Goal: Task Accomplishment & Management: Manage account settings

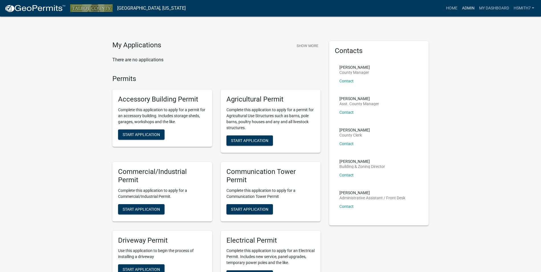
click at [468, 6] on link "Admin" at bounding box center [468, 8] width 17 height 11
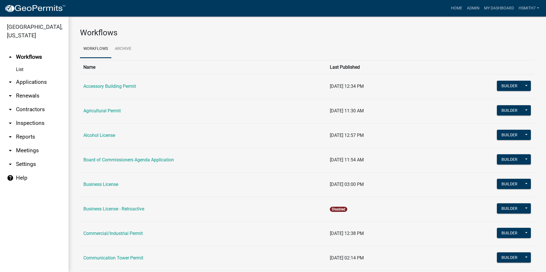
click at [21, 82] on link "arrow_drop_down Applications" at bounding box center [34, 82] width 68 height 14
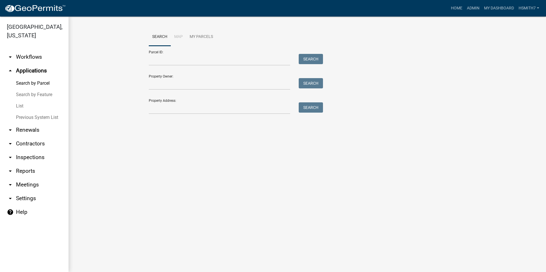
click at [20, 104] on link "List" at bounding box center [34, 105] width 68 height 11
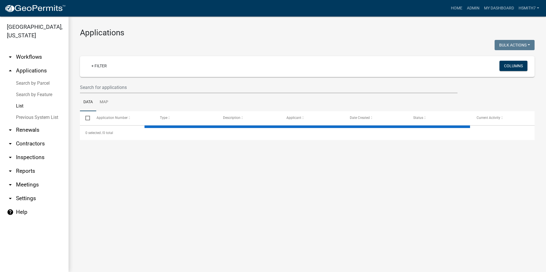
select select "3: 100"
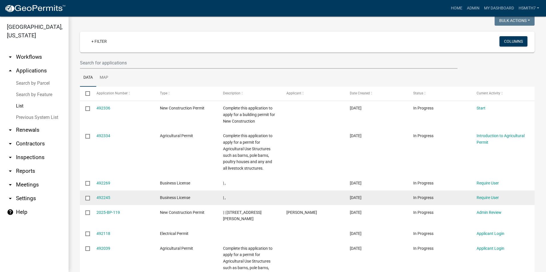
scroll to position [57, 0]
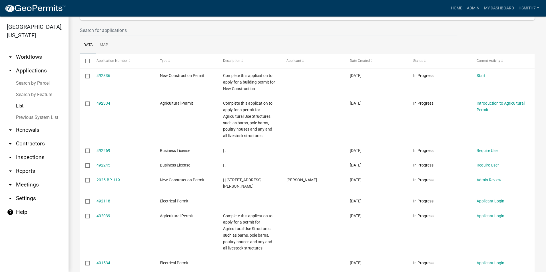
click at [108, 32] on input "text" at bounding box center [268, 31] width 377 height 12
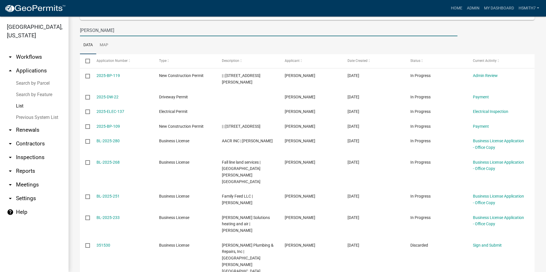
drag, startPoint x: 116, startPoint y: 31, endPoint x: 58, endPoint y: 27, distance: 58.3
click at [63, 30] on div "Talbot County, Georgia arrow_drop_down Workflows List arrow_drop_up Application…" at bounding box center [273, 145] width 546 height 256
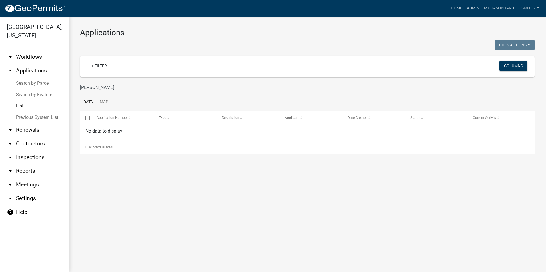
scroll to position [0, 0]
drag, startPoint x: 167, startPoint y: 88, endPoint x: 16, endPoint y: 85, distance: 150.7
click at [16, 85] on div "Talbot County, Georgia arrow_drop_down Workflows List arrow_drop_up Application…" at bounding box center [273, 145] width 546 height 256
drag, startPoint x: 86, startPoint y: 85, endPoint x: 94, endPoint y: 85, distance: 7.4
click at [104, 86] on input "robert wise" at bounding box center [268, 88] width 377 height 12
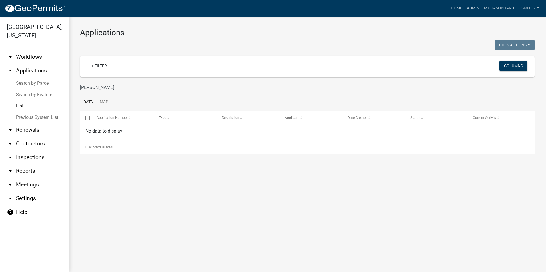
click at [104, 86] on input "robert wise" at bounding box center [268, 88] width 377 height 12
drag, startPoint x: 122, startPoint y: 86, endPoint x: 118, endPoint y: 85, distance: 3.6
click at [118, 85] on input "robert wise" at bounding box center [268, 88] width 377 height 12
drag, startPoint x: 113, startPoint y: 85, endPoint x: 91, endPoint y: 86, distance: 22.0
click at [93, 84] on input "robert wise" at bounding box center [268, 88] width 377 height 12
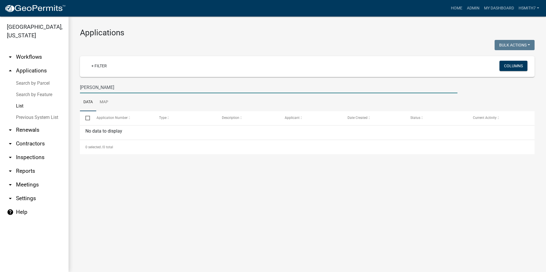
type input "[PERSON_NAME]"
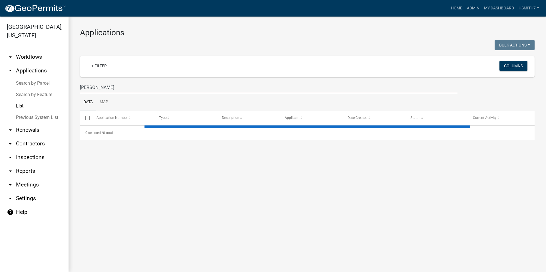
select select "3: 100"
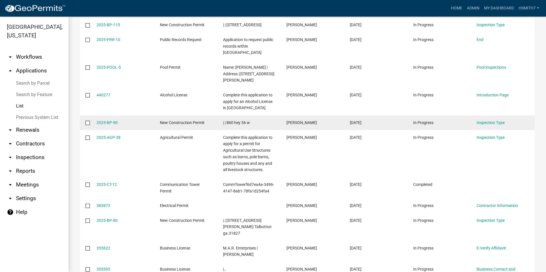
scroll to position [114, 0]
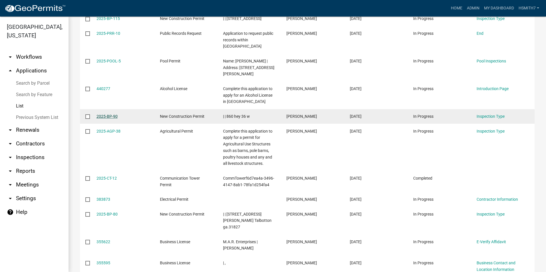
click at [112, 114] on link "2025-BP-90" at bounding box center [106, 116] width 21 height 5
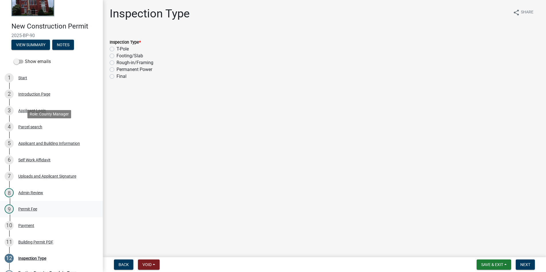
scroll to position [113, 0]
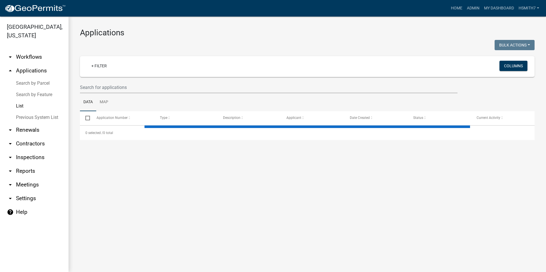
select select "3: 100"
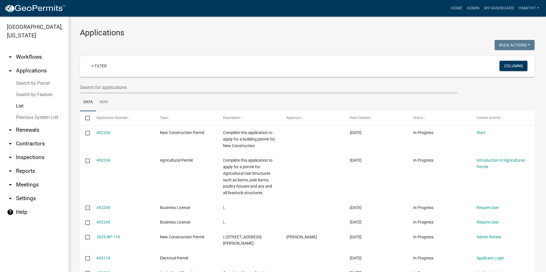
click at [113, 80] on wm-filter-builder "+ Filter Columns" at bounding box center [307, 74] width 454 height 37
click at [109, 85] on input "text" at bounding box center [268, 88] width 377 height 12
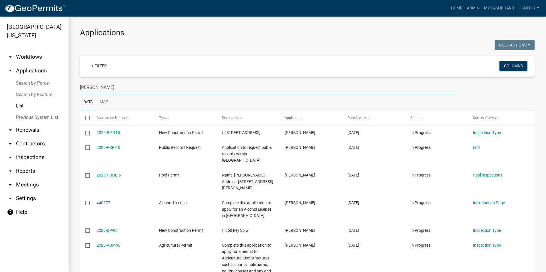
drag, startPoint x: 106, startPoint y: 88, endPoint x: 49, endPoint y: 87, distance: 56.5
click at [50, 87] on div "Talbot County, Georgia arrow_drop_down Workflows List arrow_drop_up Application…" at bounding box center [273, 145] width 546 height 256
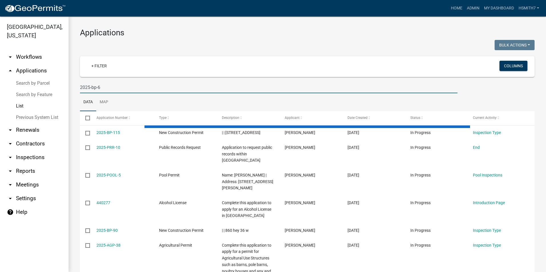
type input "2025-bp-63"
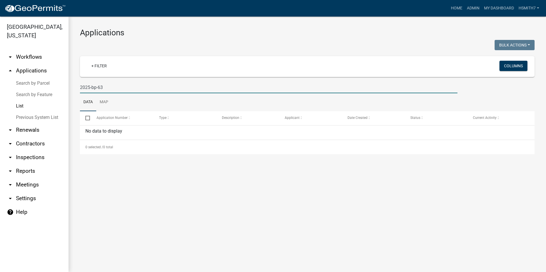
drag, startPoint x: 118, startPoint y: 88, endPoint x: 70, endPoint y: 85, distance: 48.3
click at [70, 85] on div "Applications Bulk Actions Void Expire Lock Withdraw + Filter Columns 2025-bp-63…" at bounding box center [306, 91] width 477 height 149
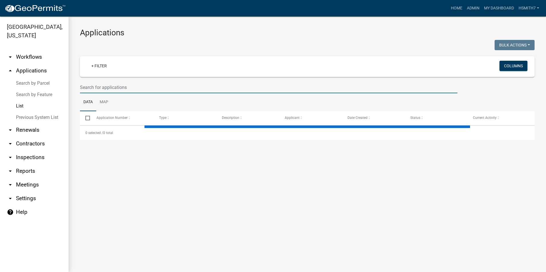
select select "3: 100"
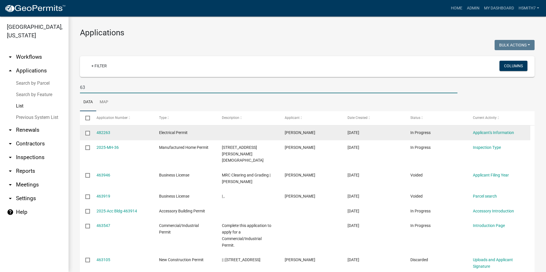
type input "6"
type input "w"
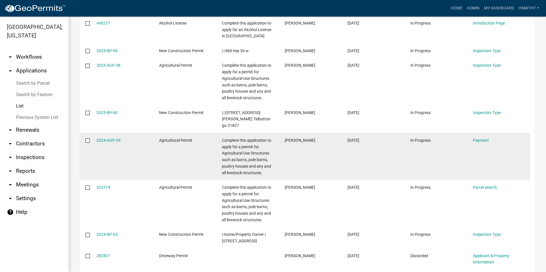
scroll to position [143, 0]
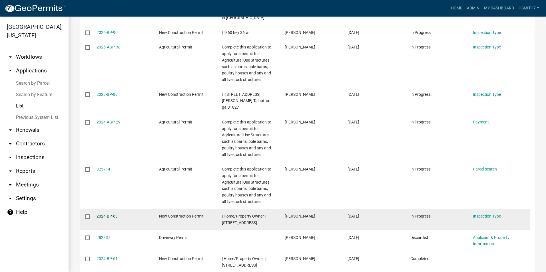
type input "[PERSON_NAME]"
click at [106, 214] on link "2024-BP-63" at bounding box center [106, 216] width 21 height 5
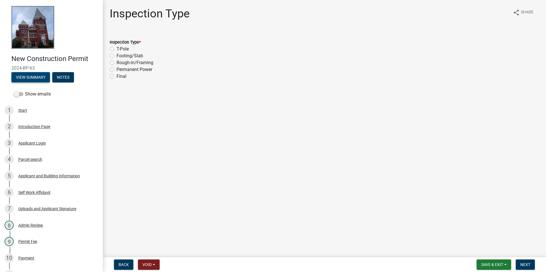
click at [33, 76] on button "View Summary" at bounding box center [30, 77] width 39 height 10
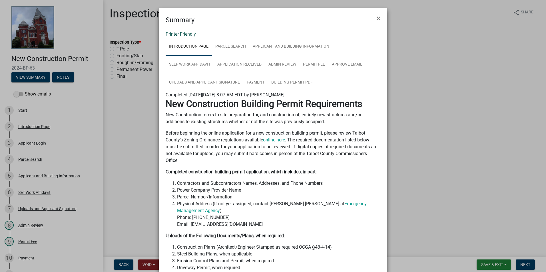
click at [181, 35] on link "Printer Friendly" at bounding box center [181, 33] width 30 height 5
click at [372, 17] on button "×" at bounding box center [378, 18] width 13 height 16
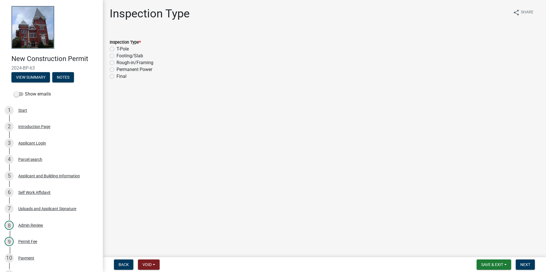
click at [514, 260] on form "Save & Exit Save Save & Exit Next" at bounding box center [505, 265] width 63 height 10
click at [504, 263] on button "Save & Exit" at bounding box center [493, 265] width 35 height 10
click at [491, 245] on button "Save & Exit" at bounding box center [488, 250] width 46 height 14
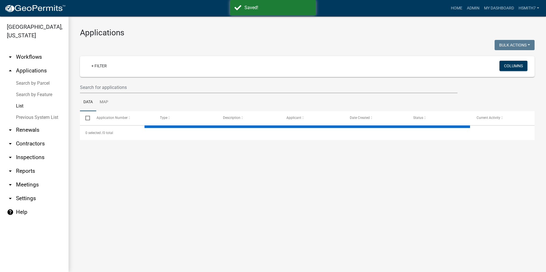
select select "3: 100"
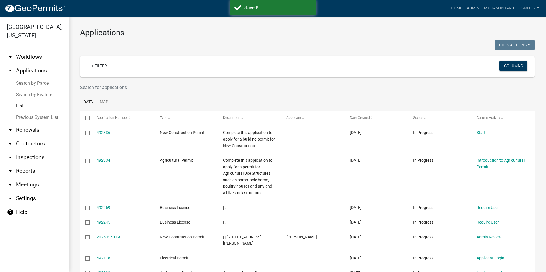
click at [103, 91] on input "text" at bounding box center [268, 88] width 377 height 12
type input "EVERSON"
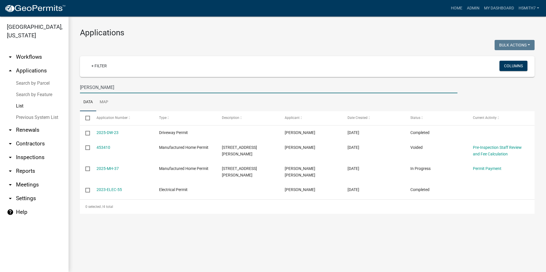
drag, startPoint x: 173, startPoint y: 80, endPoint x: 0, endPoint y: 86, distance: 173.3
click at [0, 86] on html "Internet Explorer does NOT work with GeoPermits. Get a new browser for more sec…" at bounding box center [273, 136] width 546 height 272
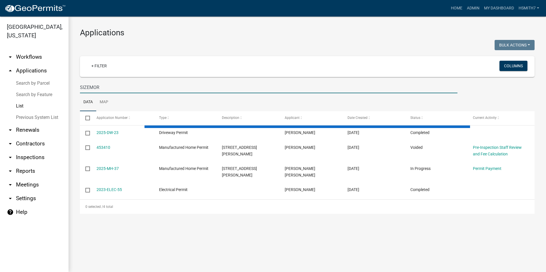
type input "SIZEMORE"
select select "3: 100"
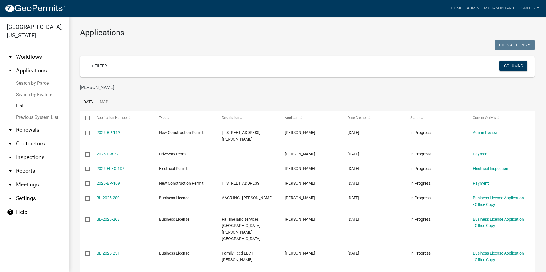
type input "SIZEMORE"
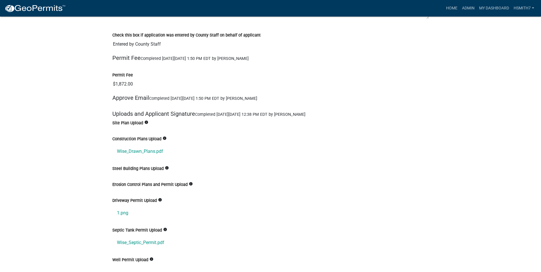
scroll to position [1427, 0]
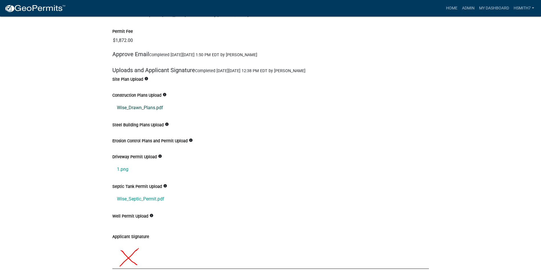
click at [152, 110] on link "Wise_Drawn_Plans.pdf" at bounding box center [270, 108] width 317 height 14
click at [123, 168] on link "1.png" at bounding box center [270, 170] width 317 height 14
click at [145, 196] on link "Wise_Septic_Permit.pdf" at bounding box center [270, 199] width 317 height 14
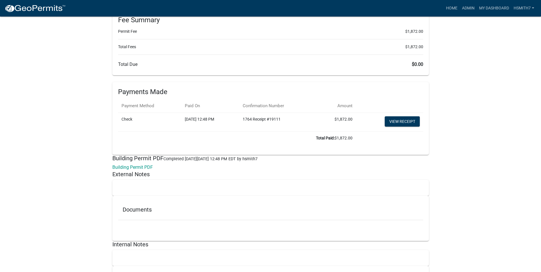
scroll to position [1700, 0]
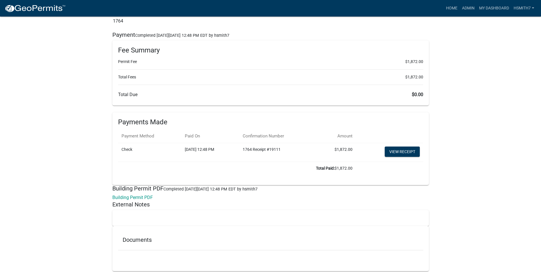
click at [384, 146] on td "View receipt" at bounding box center [389, 152] width 67 height 19
click at [386, 148] on link "View receipt" at bounding box center [402, 152] width 35 height 10
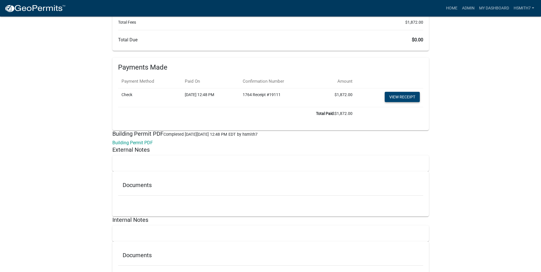
scroll to position [1785, 0]
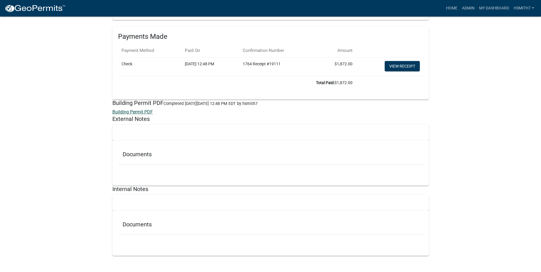
click at [139, 112] on link "Building Permit PDF" at bounding box center [132, 111] width 41 height 5
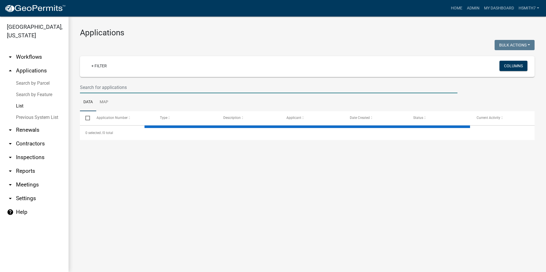
click at [112, 91] on input "text" at bounding box center [268, 88] width 377 height 12
select select "3: 100"
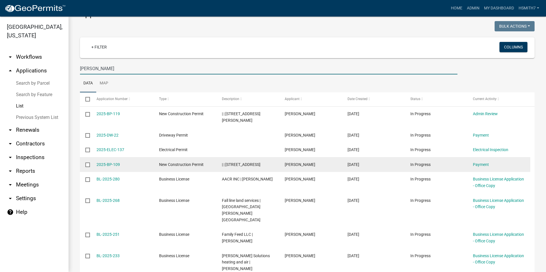
scroll to position [29, 0]
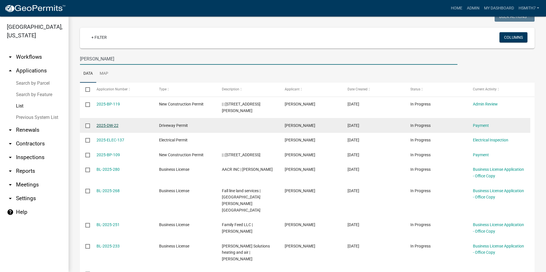
type input "SIZEMORE"
click at [107, 123] on link "2025-DW-22" at bounding box center [107, 125] width 22 height 5
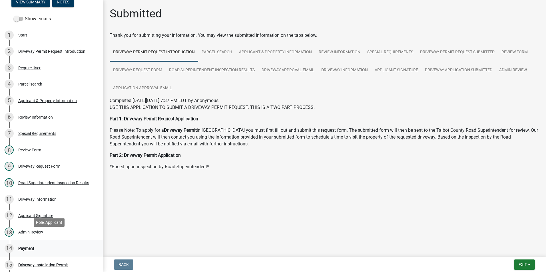
scroll to position [86, 0]
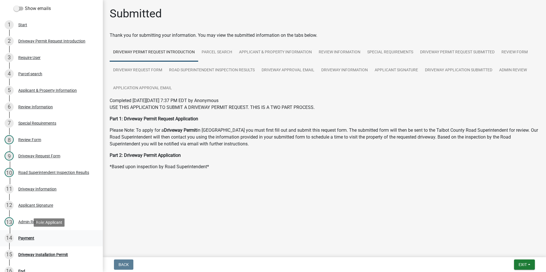
click at [41, 236] on div "14 Payment" at bounding box center [49, 238] width 89 height 9
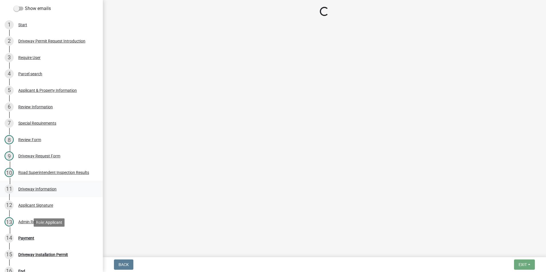
select select "3: 3"
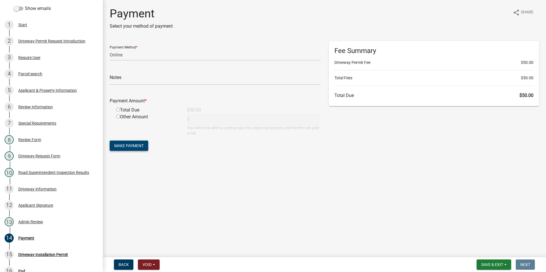
click at [141, 147] on span "Make Payment" at bounding box center [128, 146] width 29 height 5
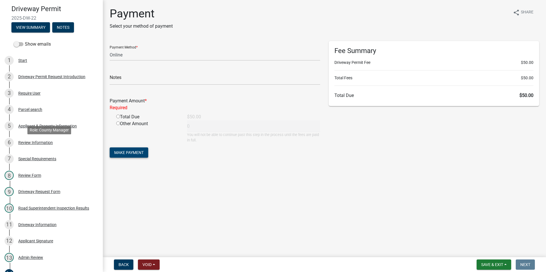
scroll to position [0, 0]
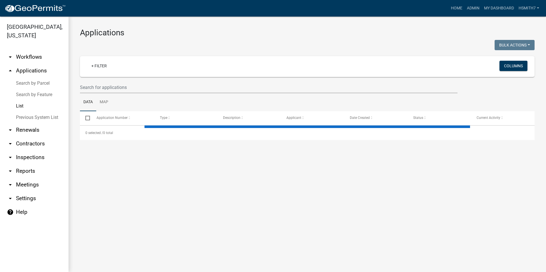
select select "3: 100"
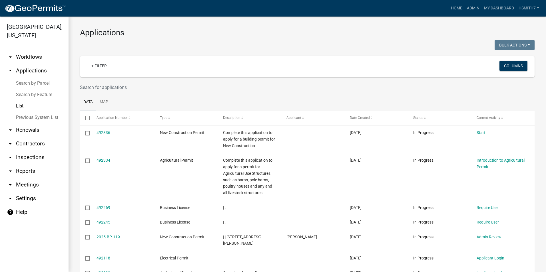
click at [97, 84] on input "text" at bounding box center [268, 88] width 377 height 12
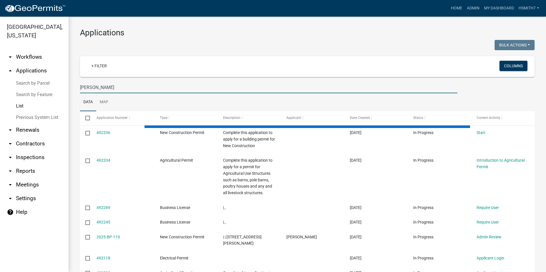
type input "[PERSON_NAME]"
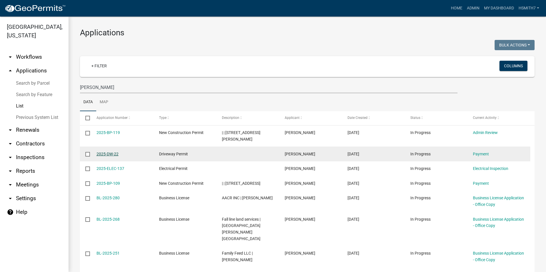
click at [112, 152] on link "2025-DW-22" at bounding box center [107, 154] width 22 height 5
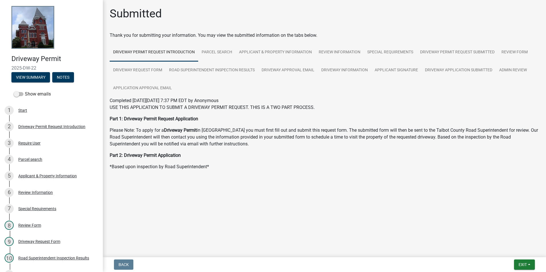
click at [24, 84] on header "Driveway Permit 2025-DW-22 View Summary Notes" at bounding box center [51, 44] width 103 height 88
click at [21, 80] on button "View Summary" at bounding box center [30, 77] width 39 height 10
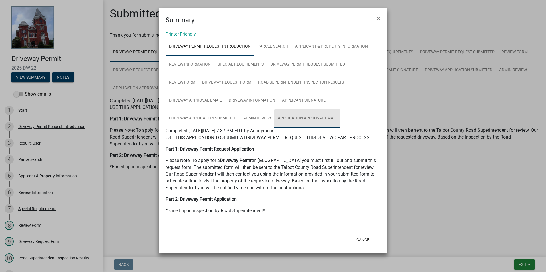
click at [311, 120] on link "Application Approval Email" at bounding box center [307, 119] width 66 height 18
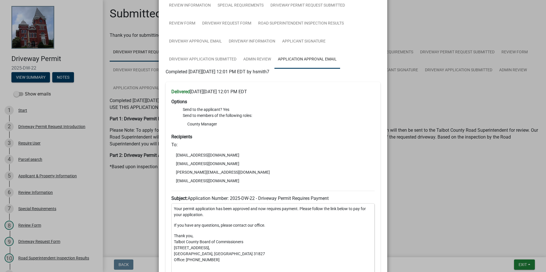
scroll to position [49, 0]
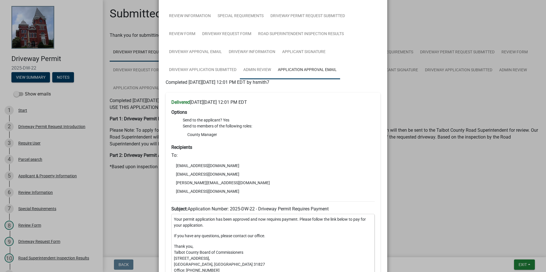
click at [263, 74] on link "Admin Review" at bounding box center [257, 70] width 35 height 18
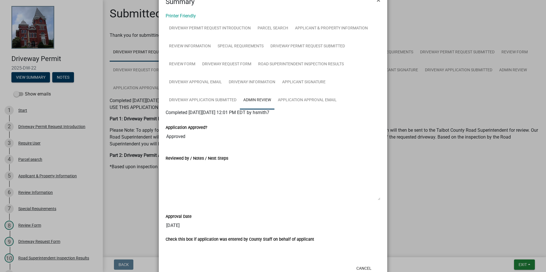
scroll to position [36, 0]
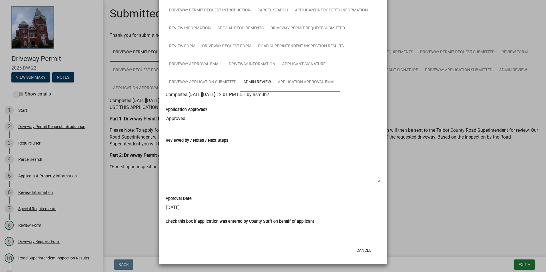
click at [303, 82] on link "Application Approval Email" at bounding box center [307, 82] width 66 height 18
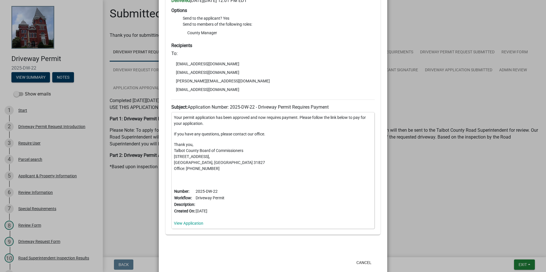
scroll to position [163, 0]
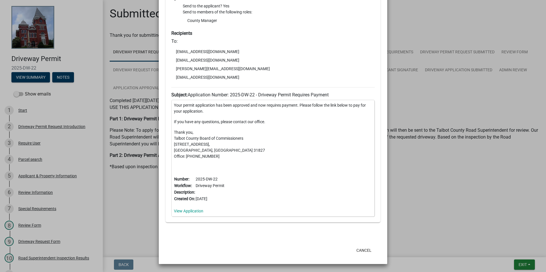
click at [188, 208] on div "Your permit application has been approved and now requires payment. Please foll…" at bounding box center [272, 158] width 203 height 117
click at [187, 210] on link "View Application" at bounding box center [188, 211] width 29 height 5
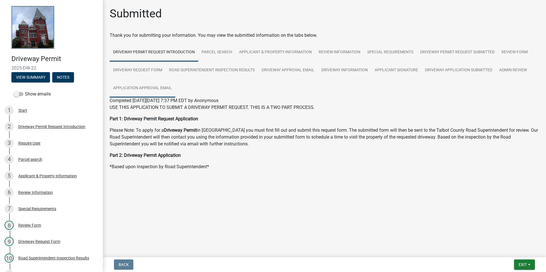
click at [164, 91] on link "Application Approval Email" at bounding box center [143, 88] width 66 height 18
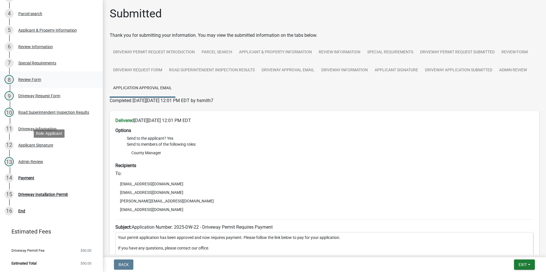
scroll to position [32, 0]
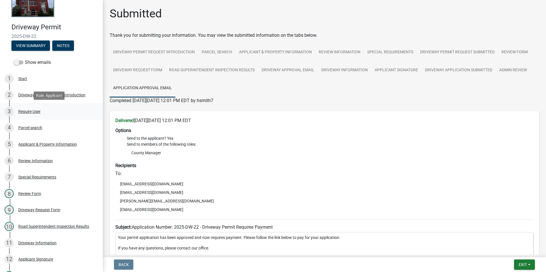
click at [35, 106] on link "3 Require User" at bounding box center [51, 111] width 103 height 17
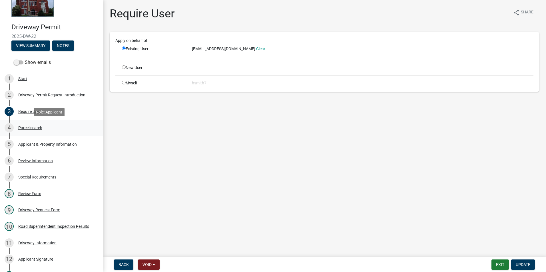
click at [37, 134] on link "4 Parcel search" at bounding box center [51, 128] width 103 height 17
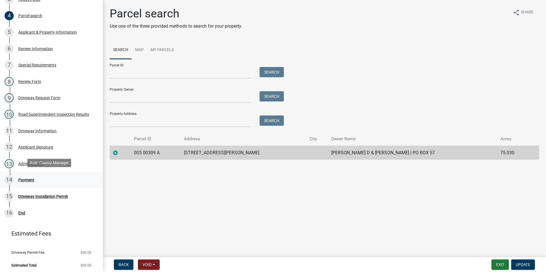
scroll to position [146, 0]
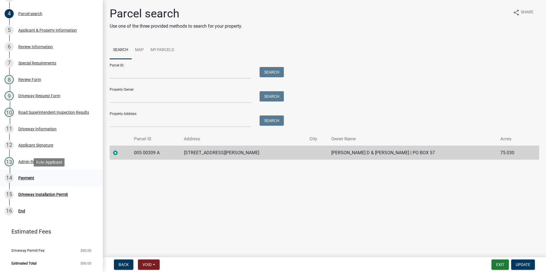
click at [64, 174] on div "14 Payment" at bounding box center [49, 177] width 89 height 9
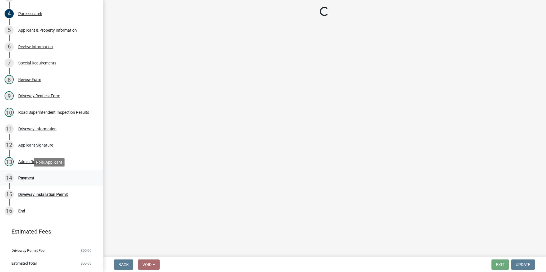
select select "3: 3"
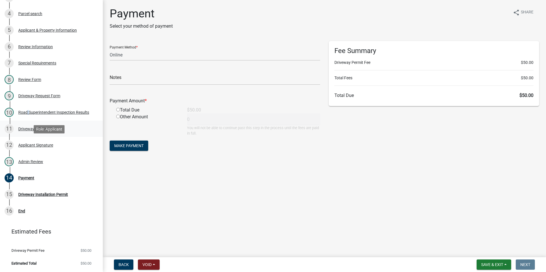
click at [25, 112] on div "10 Road Superintendent Inspection Results" at bounding box center [49, 112] width 89 height 9
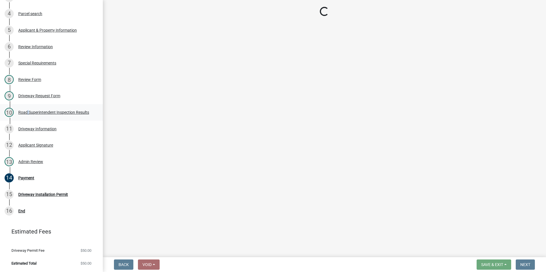
select select "33eb0099-6d4a-4ae7-8ad6-7733806e546e"
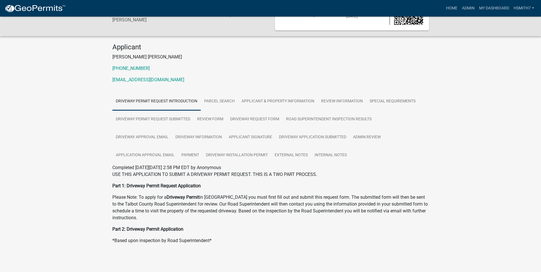
scroll to position [33, 0]
click at [198, 151] on link "Payment" at bounding box center [190, 155] width 25 height 18
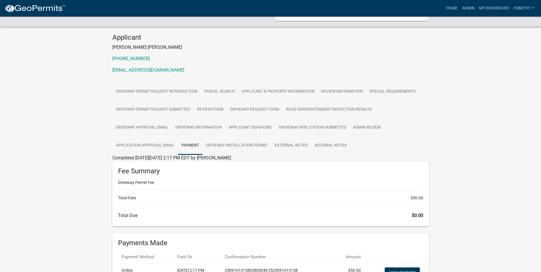
scroll to position [0, 0]
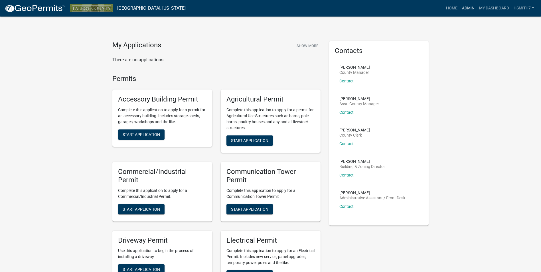
click at [466, 7] on link "Admin" at bounding box center [468, 8] width 17 height 11
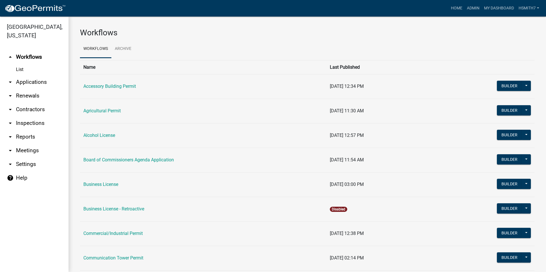
click at [31, 80] on link "arrow_drop_down Applications" at bounding box center [34, 82] width 68 height 14
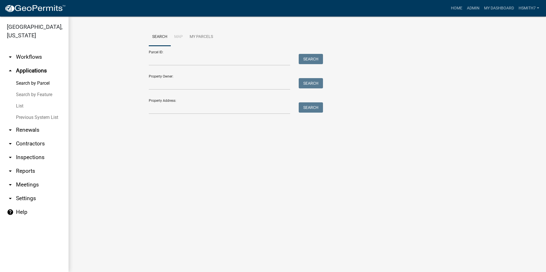
click at [17, 108] on link "List" at bounding box center [34, 105] width 68 height 11
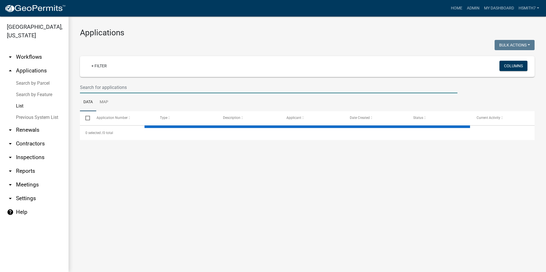
click at [104, 85] on input "text" at bounding box center [268, 88] width 377 height 12
select select "3: 100"
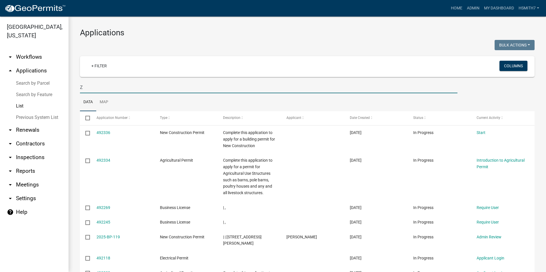
drag, startPoint x: 104, startPoint y: 87, endPoint x: 55, endPoint y: 86, distance: 48.8
click at [55, 86] on div "Talbot County, Georgia arrow_drop_down Workflows List arrow_drop_up Application…" at bounding box center [273, 145] width 546 height 256
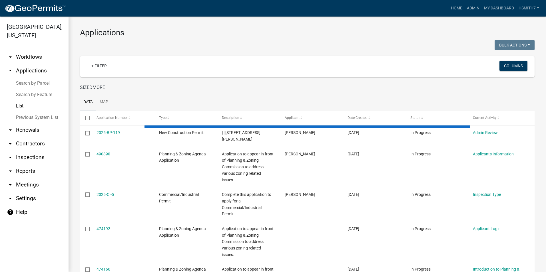
click at [91, 88] on input "SIZEDMORE" at bounding box center [268, 88] width 377 height 12
type input "SIZEMORE"
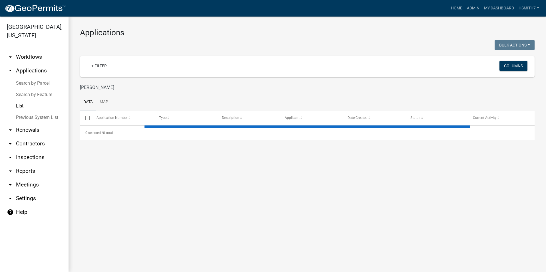
select select "3: 100"
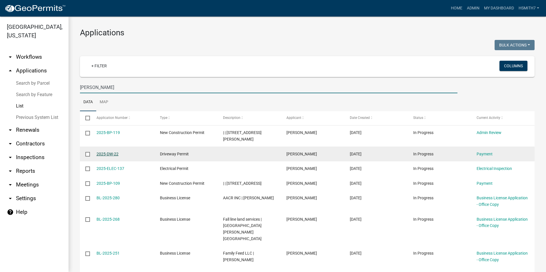
type input "SIZEMORE"
click at [114, 152] on link "2025-DW-22" at bounding box center [107, 154] width 22 height 5
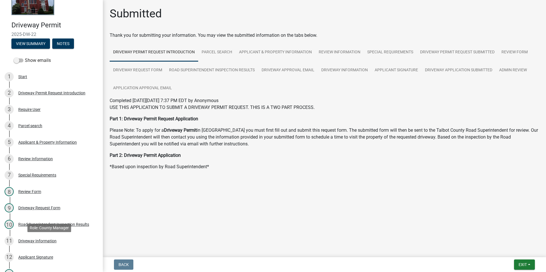
scroll to position [86, 0]
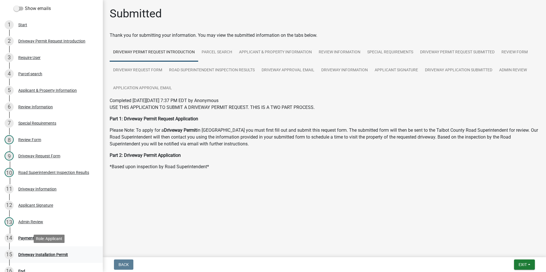
click at [47, 248] on link "15 Driveway Installation Permit" at bounding box center [51, 255] width 103 height 17
click at [41, 242] on div "14 Payment" at bounding box center [49, 238] width 89 height 9
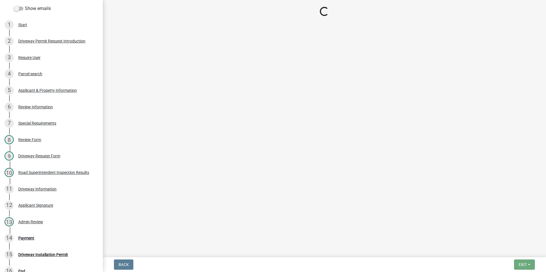
select select "3: 3"
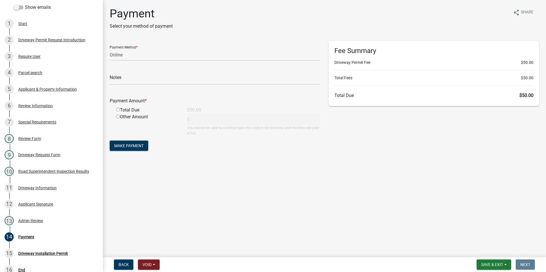
scroll to position [3, 0]
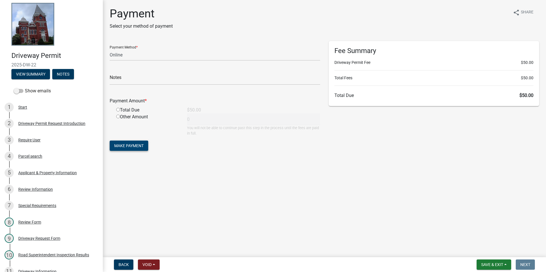
click at [125, 143] on button "Make Payment" at bounding box center [129, 146] width 39 height 10
click at [124, 116] on div "Total Due" at bounding box center [147, 117] width 71 height 7
click at [118, 114] on div "Total Due" at bounding box center [147, 117] width 71 height 7
click at [120, 116] on input "radio" at bounding box center [118, 117] width 4 height 4
radio input "true"
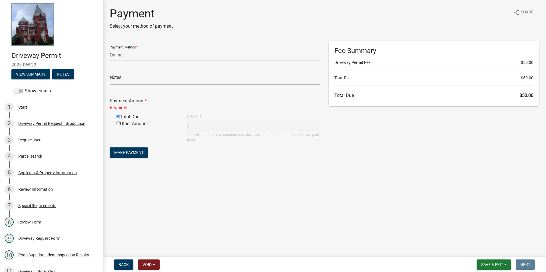
type input "50"
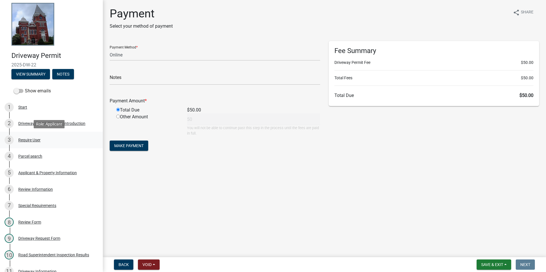
click at [55, 139] on div "3 Require User" at bounding box center [49, 140] width 89 height 9
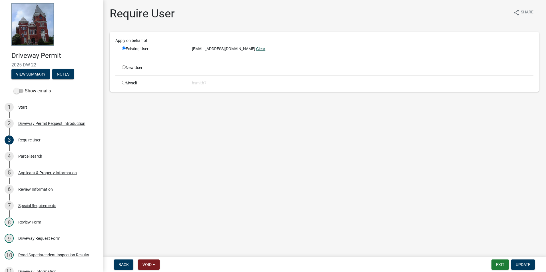
click at [256, 51] on link "Clear" at bounding box center [260, 49] width 9 height 5
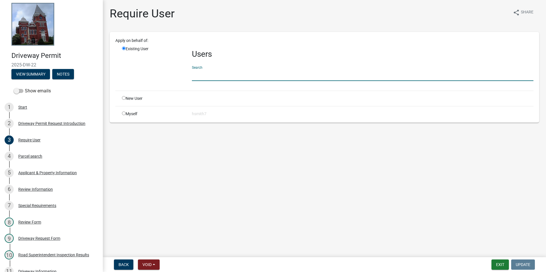
click at [211, 77] on input "text" at bounding box center [362, 75] width 341 height 12
type input "D"
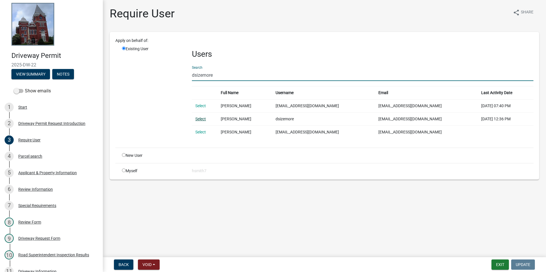
type input "dsizemore"
click at [205, 120] on link "Select" at bounding box center [200, 119] width 11 height 5
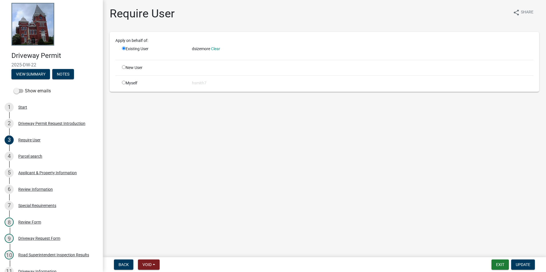
click at [520, 259] on nav "Back Void Withdraw Lock Expire Void Exit Update" at bounding box center [324, 264] width 443 height 15
click at [524, 268] on button "Update" at bounding box center [523, 265] width 24 height 10
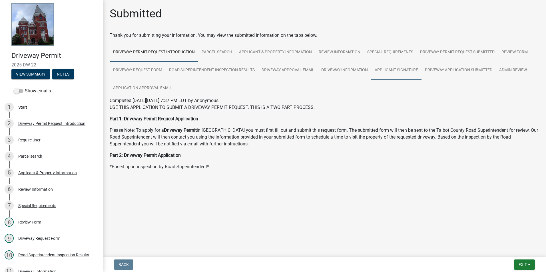
click at [391, 75] on link "Applicant Signature" at bounding box center [396, 70] width 50 height 18
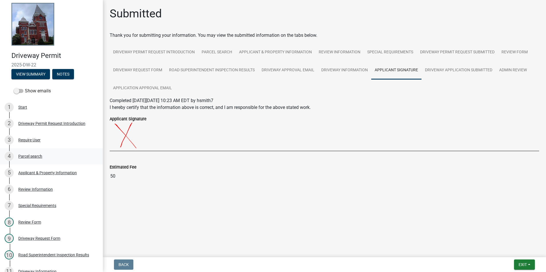
click at [36, 154] on div "Parcel search" at bounding box center [30, 156] width 24 height 4
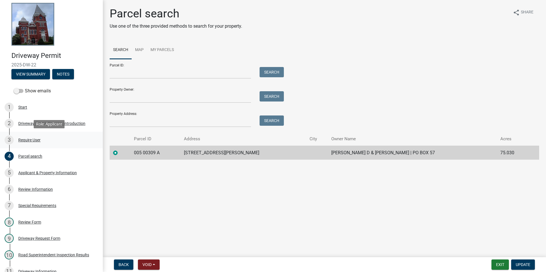
click at [49, 143] on div "3 Require User" at bounding box center [49, 140] width 89 height 9
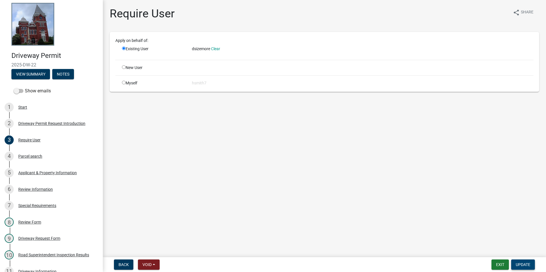
click at [516, 267] on span "Update" at bounding box center [522, 265] width 15 height 5
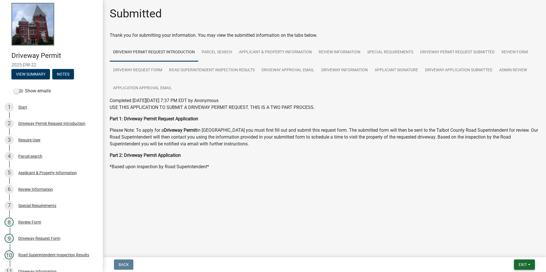
drag, startPoint x: 519, startPoint y: 272, endPoint x: 521, endPoint y: 268, distance: 4.1
click at [519, 272] on html "Internet Explorer does NOT work with GeoPermits. Get a new browser for more sec…" at bounding box center [273, 136] width 546 height 272
click at [522, 266] on span "Exit" at bounding box center [522, 265] width 8 height 5
click at [512, 253] on button "Save & Exit" at bounding box center [512, 250] width 46 height 14
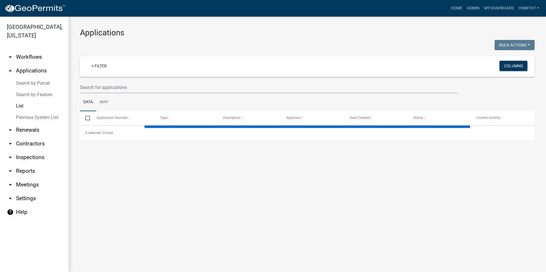
select select "3: 100"
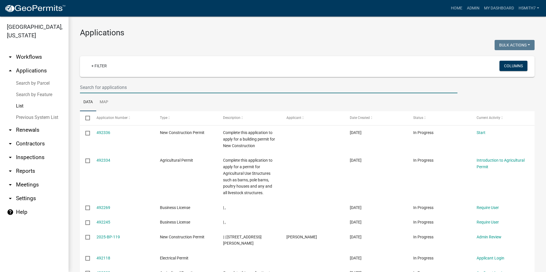
click at [221, 81] on wm-filter-builder "+ Filter Columns" at bounding box center [307, 74] width 454 height 37
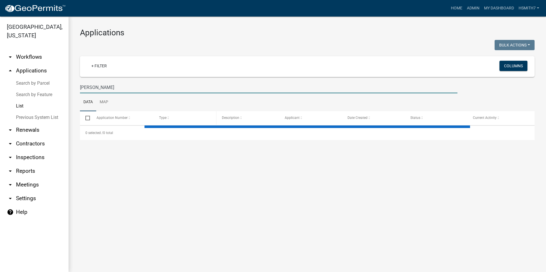
type input "sizemore"
select select "3: 100"
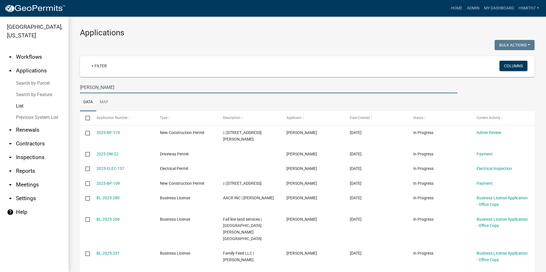
drag, startPoint x: 154, startPoint y: 92, endPoint x: 65, endPoint y: 102, distance: 89.0
click at [65, 102] on div "Talbot County, Georgia arrow_drop_down Workflows List arrow_drop_up Application…" at bounding box center [273, 145] width 546 height 256
click at [135, 82] on input "sizemore" at bounding box center [268, 88] width 377 height 12
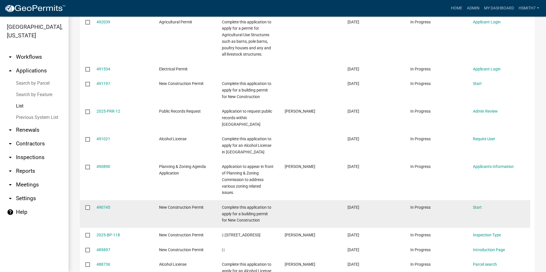
scroll to position [314, 0]
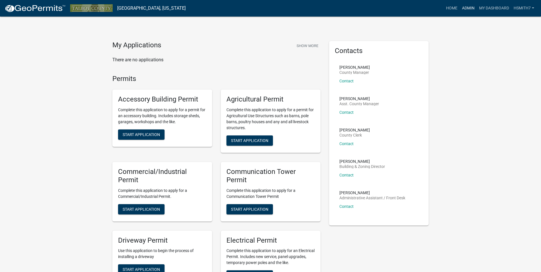
click at [465, 8] on link "Admin" at bounding box center [468, 8] width 17 height 11
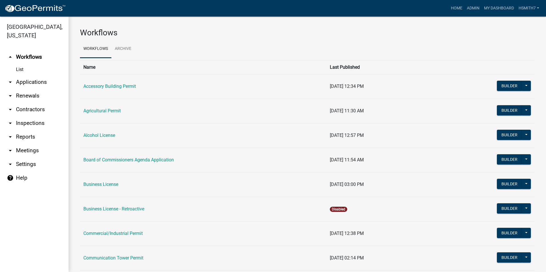
click at [37, 85] on link "arrow_drop_down Applications" at bounding box center [34, 82] width 68 height 14
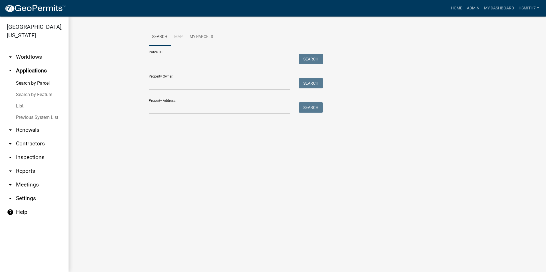
click at [25, 107] on link "List" at bounding box center [34, 105] width 68 height 11
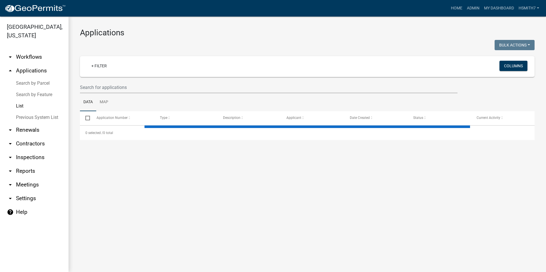
select select "3: 100"
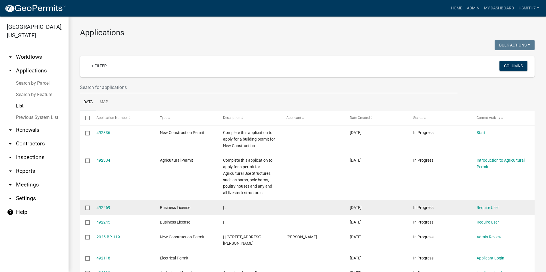
scroll to position [29, 0]
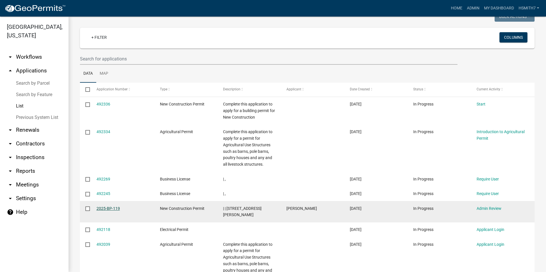
click at [117, 210] on link "2025-BP-119" at bounding box center [107, 208] width 23 height 5
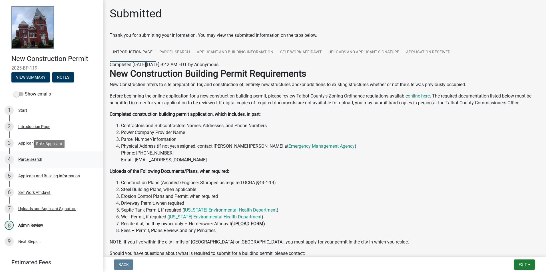
click at [45, 156] on div "4 Parcel search" at bounding box center [49, 159] width 89 height 9
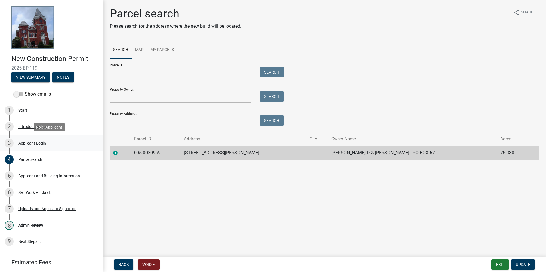
click at [42, 146] on div "3 Applicant Login" at bounding box center [49, 143] width 89 height 9
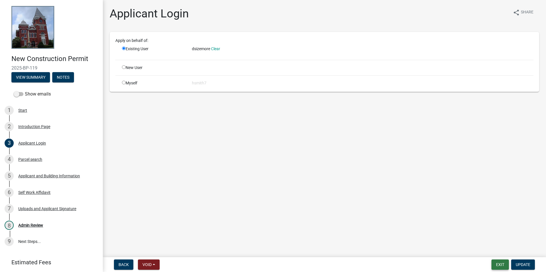
click at [500, 265] on button "Exit" at bounding box center [499, 265] width 17 height 10
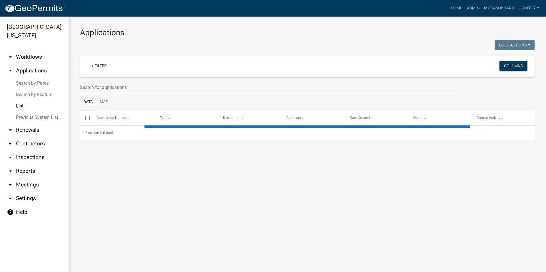
select select "3: 100"
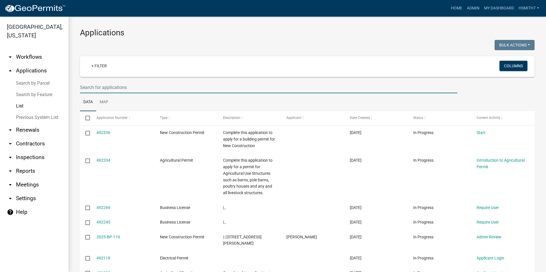
click at [132, 88] on input "text" at bounding box center [268, 88] width 377 height 12
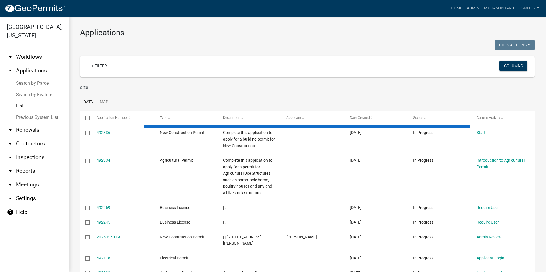
type input "size"
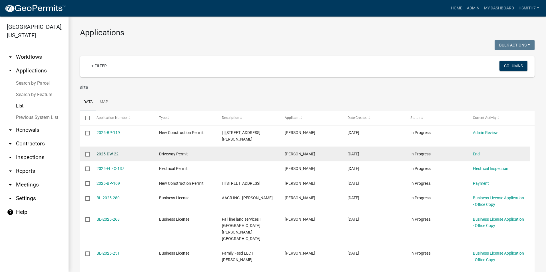
click at [99, 152] on link "2025-DW-22" at bounding box center [107, 154] width 22 height 5
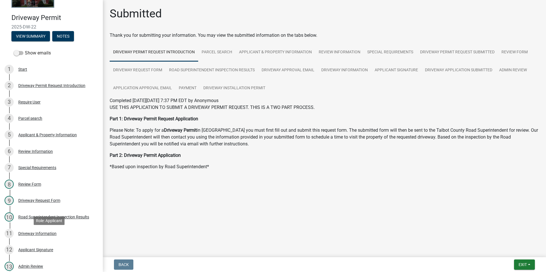
scroll to position [114, 0]
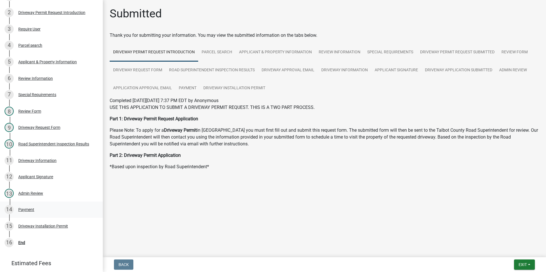
click at [27, 203] on link "14 Payment" at bounding box center [51, 210] width 103 height 17
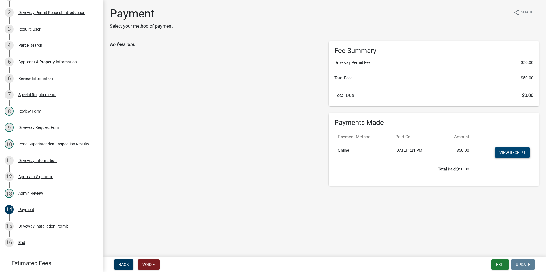
click at [503, 150] on link "View receipt" at bounding box center [512, 153] width 35 height 10
click at [30, 225] on div "Driveway Installation Permit" at bounding box center [43, 226] width 50 height 4
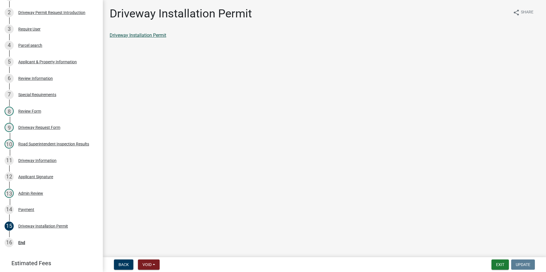
click at [146, 35] on link "Driveway Installation Permit" at bounding box center [138, 35] width 57 height 5
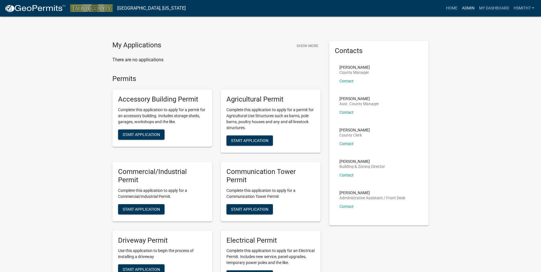
click at [472, 7] on link "Admin" at bounding box center [468, 8] width 17 height 11
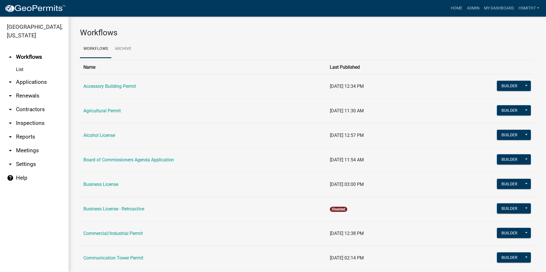
click at [34, 87] on link "arrow_drop_down Applications" at bounding box center [34, 82] width 68 height 14
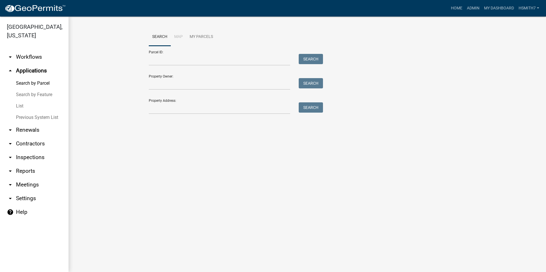
click at [25, 103] on link "List" at bounding box center [34, 105] width 68 height 11
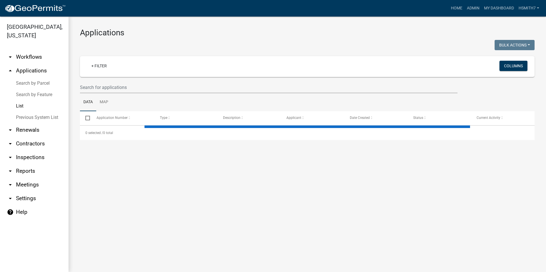
select select "3: 100"
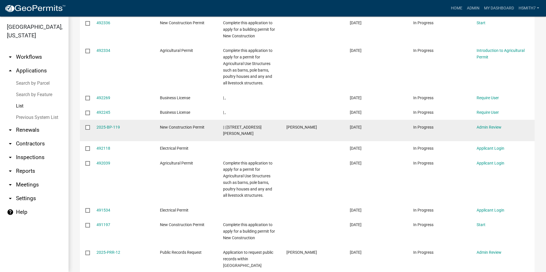
scroll to position [114, 0]
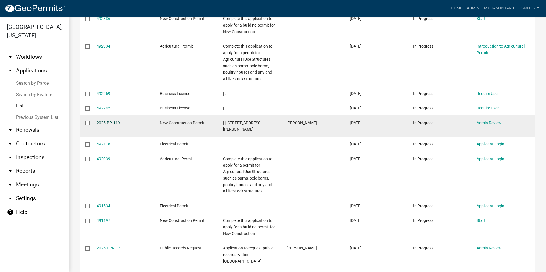
click at [102, 122] on link "2025-BP-119" at bounding box center [107, 123] width 23 height 5
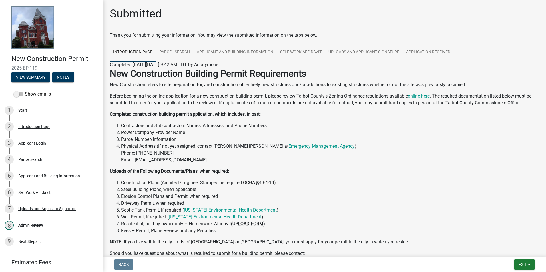
scroll to position [68, 0]
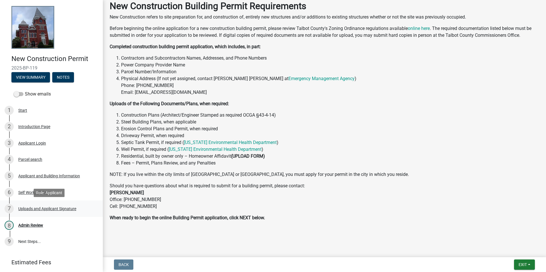
click at [56, 205] on div "7 Uploads and Applicant Signature" at bounding box center [49, 208] width 89 height 9
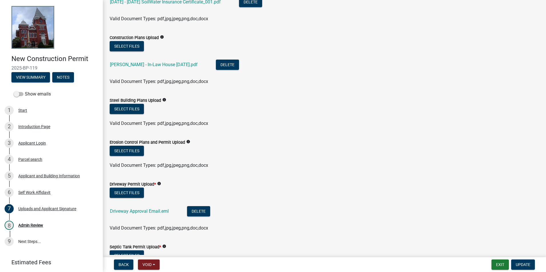
scroll to position [171, 0]
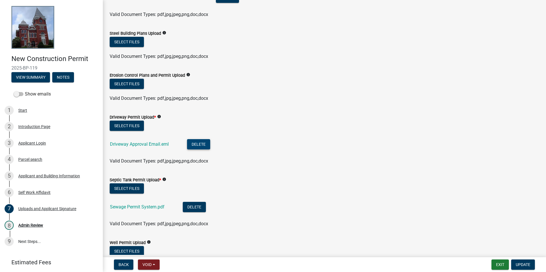
click at [199, 145] on button "Delete" at bounding box center [198, 144] width 23 height 10
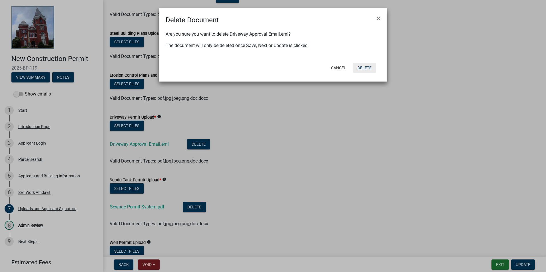
click at [364, 67] on button "Delete" at bounding box center [364, 68] width 23 height 10
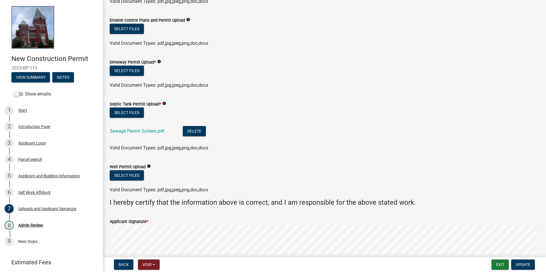
scroll to position [257, 0]
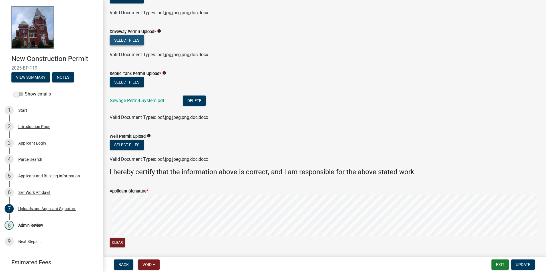
click at [129, 36] on button "Select files" at bounding box center [127, 40] width 34 height 10
click at [131, 83] on button "Select files" at bounding box center [127, 82] width 34 height 10
click at [117, 42] on button "Select files" at bounding box center [127, 40] width 34 height 10
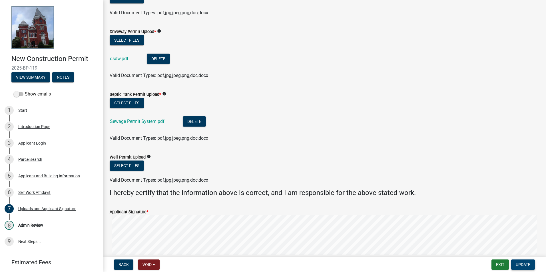
click at [527, 262] on button "Update" at bounding box center [523, 265] width 24 height 10
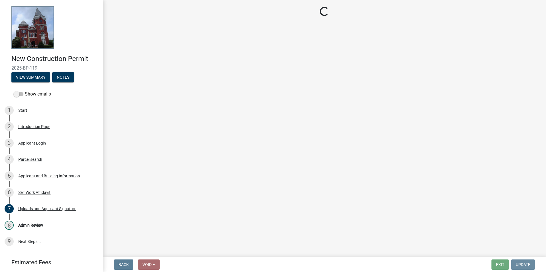
scroll to position [0, 0]
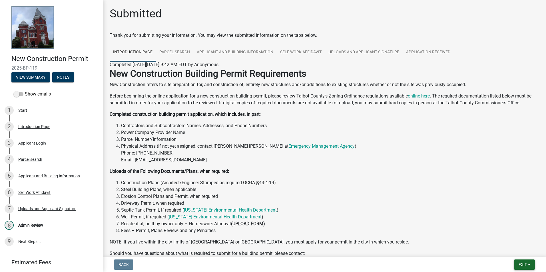
click at [523, 263] on span "Exit" at bounding box center [522, 265] width 8 height 5
click at [511, 250] on button "Save & Exit" at bounding box center [512, 250] width 46 height 14
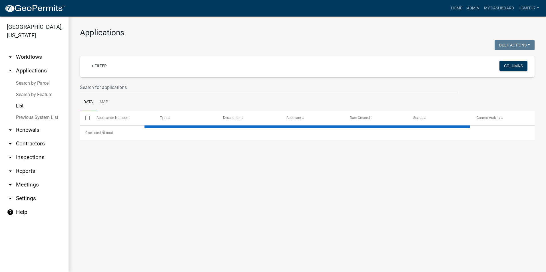
select select "3: 100"
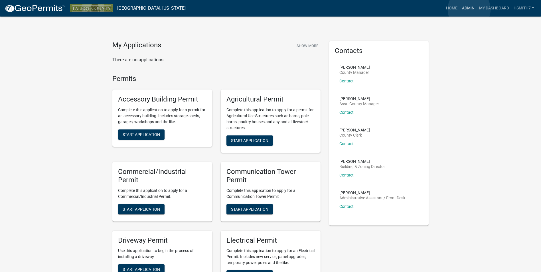
click at [469, 9] on link "Admin" at bounding box center [468, 8] width 17 height 11
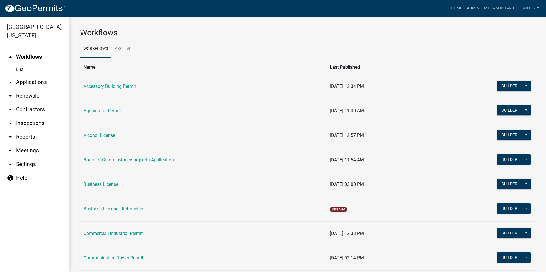
click at [37, 83] on link "arrow_drop_down Applications" at bounding box center [34, 82] width 68 height 14
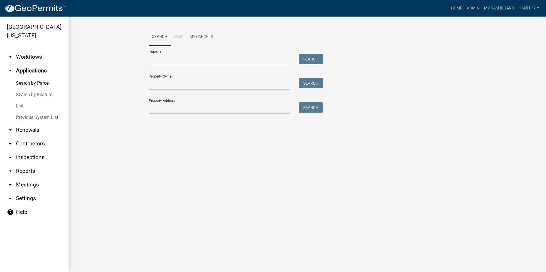
click at [20, 104] on link "List" at bounding box center [34, 105] width 68 height 11
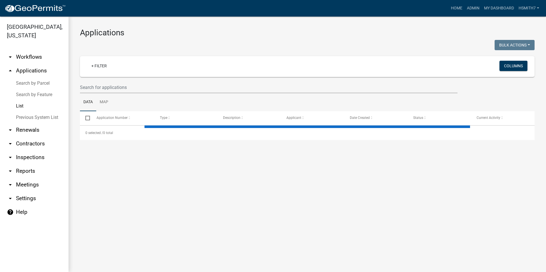
select select "3: 100"
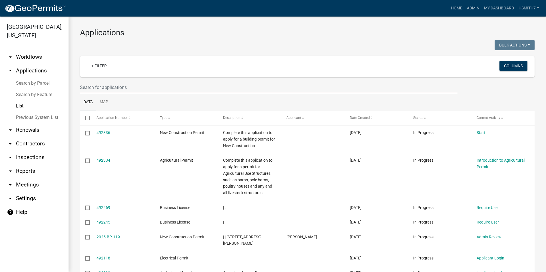
click at [322, 86] on input "text" at bounding box center [268, 88] width 377 height 12
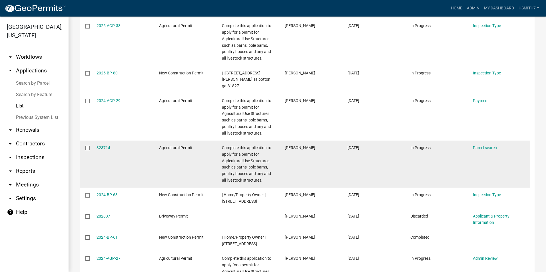
scroll to position [200, 0]
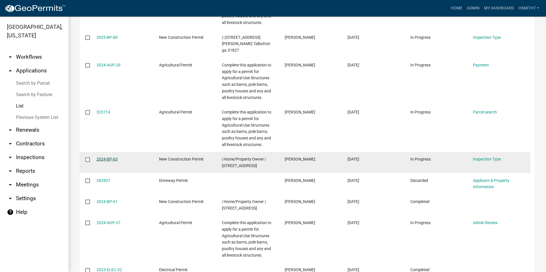
type input "[PERSON_NAME]"
click at [107, 159] on link "2024-BP-63" at bounding box center [106, 159] width 21 height 5
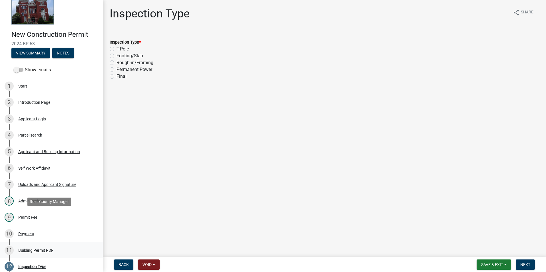
scroll to position [57, 0]
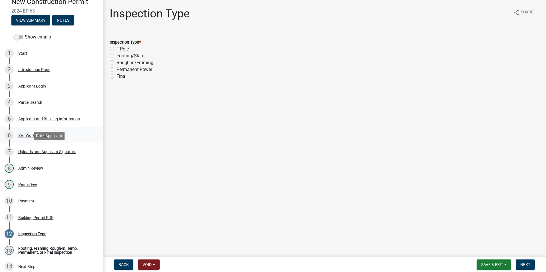
drag, startPoint x: 59, startPoint y: 146, endPoint x: 61, endPoint y: 143, distance: 4.1
click at [59, 146] on link "7 Uploads and Applicant Signature" at bounding box center [51, 152] width 103 height 17
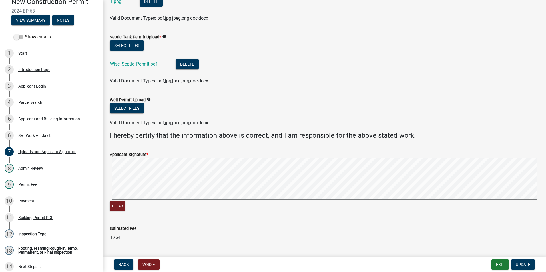
scroll to position [288, 0]
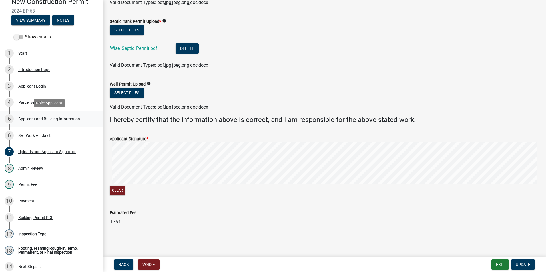
click at [35, 122] on div "5 Applicant and Building Information" at bounding box center [49, 118] width 89 height 9
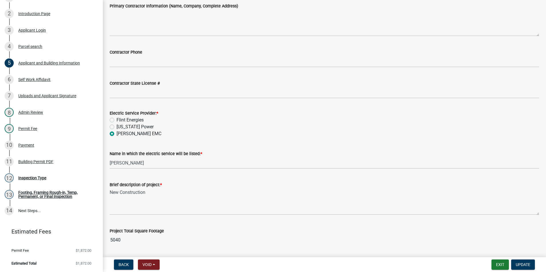
scroll to position [272, 0]
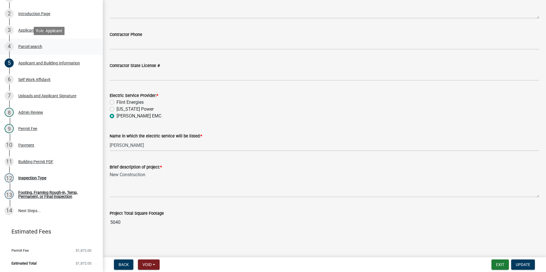
click at [28, 49] on div "4 Parcel search" at bounding box center [49, 46] width 89 height 9
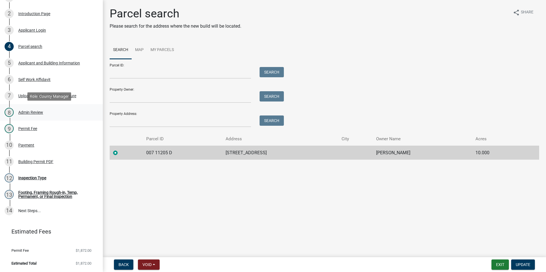
click at [41, 105] on link "8 Admin Review" at bounding box center [51, 112] width 103 height 17
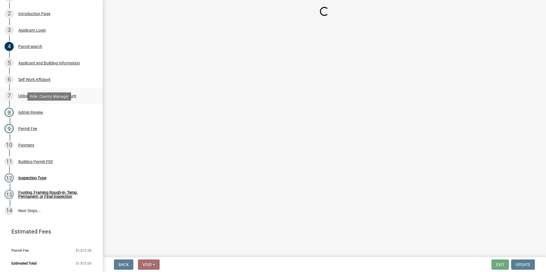
select select "f11d1ce6-d38b-4d21-972d-2f13b16290b6"
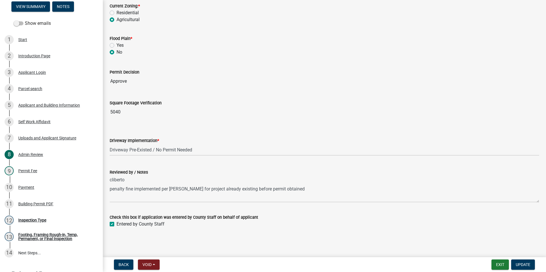
scroll to position [56, 0]
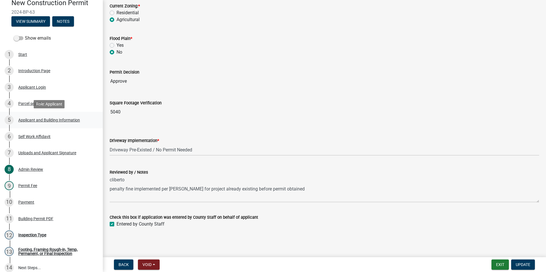
click at [51, 120] on div "Applicant and Building Information" at bounding box center [49, 120] width 62 height 4
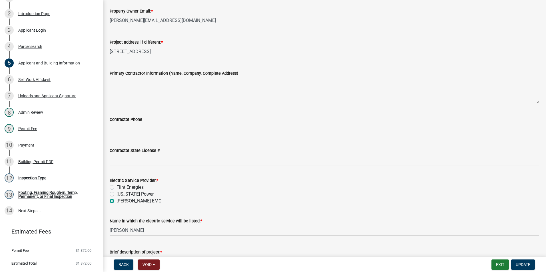
scroll to position [187, 0]
click at [509, 262] on form "Exit Update" at bounding box center [514, 265] width 46 height 10
click at [507, 263] on button "Exit" at bounding box center [499, 265] width 17 height 10
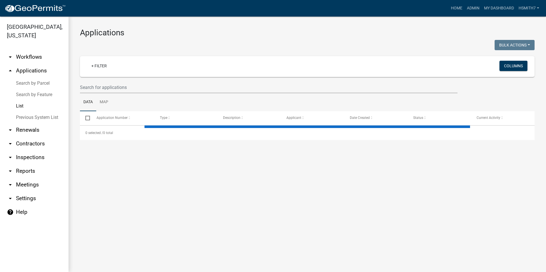
select select "3: 100"
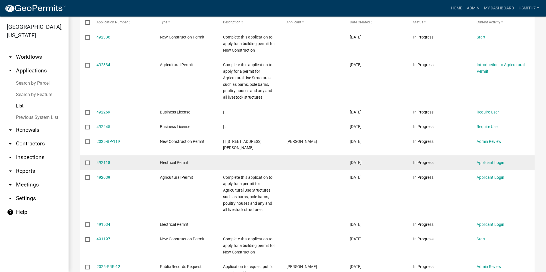
scroll to position [86, 0]
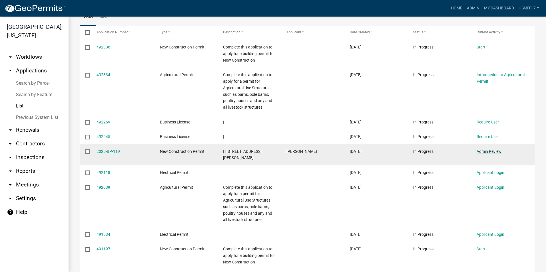
click at [485, 149] on link "Admin Review" at bounding box center [488, 151] width 25 height 5
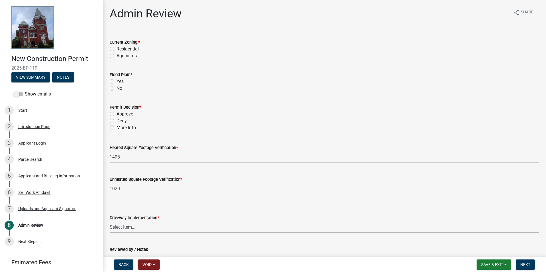
click at [134, 51] on label "Residential" at bounding box center [127, 49] width 22 height 7
click at [120, 49] on input "Residential" at bounding box center [118, 48] width 4 height 4
radio input "true"
click at [118, 88] on label "No" at bounding box center [119, 88] width 6 height 7
click at [118, 88] on input "No" at bounding box center [118, 87] width 4 height 4
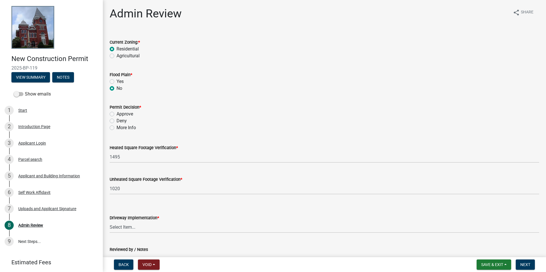
radio input "true"
click at [127, 114] on label "Approve" at bounding box center [124, 114] width 17 height 7
click at [120, 114] on input "Approve" at bounding box center [118, 113] width 4 height 4
radio input "true"
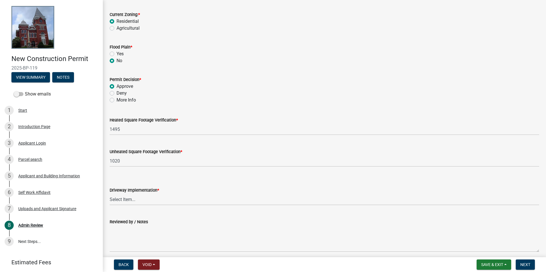
scroll to position [77, 0]
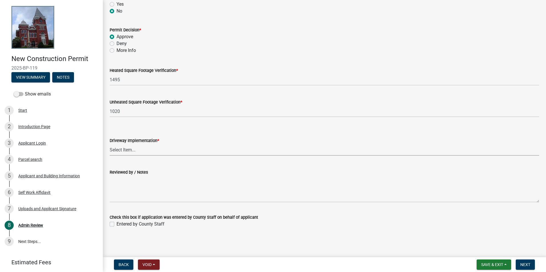
click at [155, 152] on select "Select Item... Driveway Permit Obtained Driveway Pre-Existed / No Permit Needed" at bounding box center [324, 150] width 429 height 12
click at [110, 144] on select "Select Item... Driveway Permit Obtained Driveway Pre-Existed / No Permit Needed" at bounding box center [324, 150] width 429 height 12
select select "d678b466-fd2b-47fd-83b9-d12653a7b0f7"
click at [524, 265] on span "Next" at bounding box center [525, 265] width 10 height 5
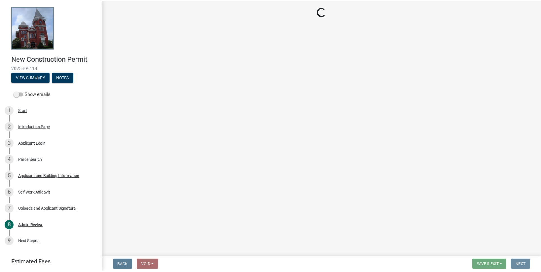
scroll to position [0, 0]
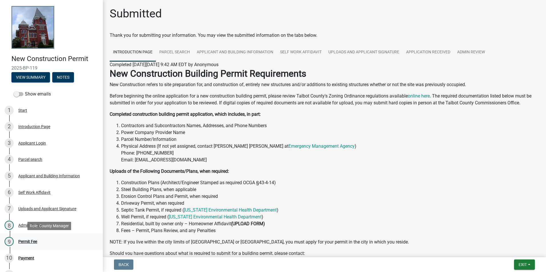
click at [59, 237] on link "9 Permit Fee" at bounding box center [51, 242] width 103 height 17
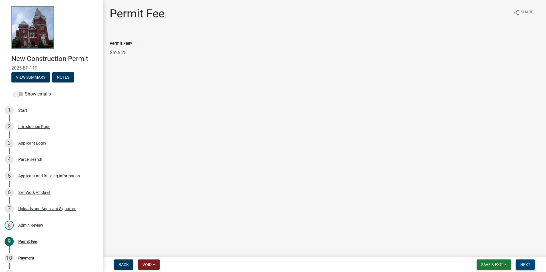
click at [528, 263] on span "Next" at bounding box center [525, 265] width 10 height 5
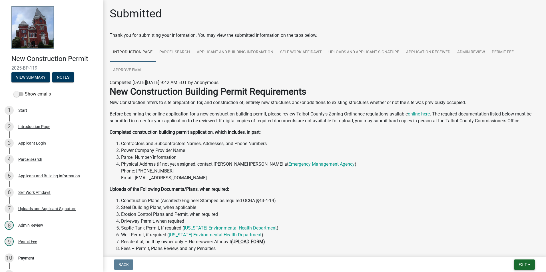
click at [522, 263] on span "Exit" at bounding box center [522, 265] width 8 height 5
click at [512, 251] on button "Save & Exit" at bounding box center [512, 250] width 46 height 14
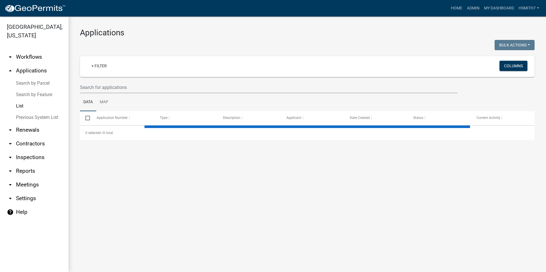
select select "3: 100"
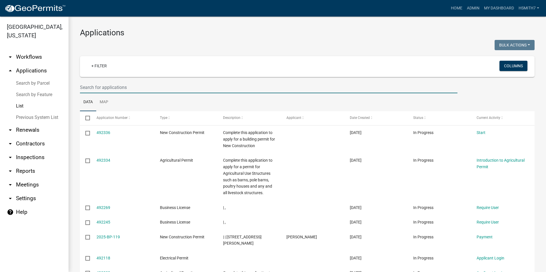
click at [116, 87] on input "text" at bounding box center [268, 88] width 377 height 12
click at [93, 68] on link "+ Filter" at bounding box center [99, 66] width 25 height 10
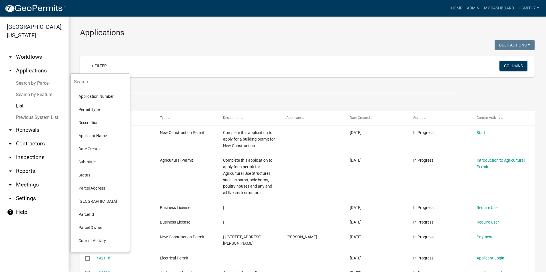
click at [84, 112] on li "Permit Type" at bounding box center [100, 109] width 52 height 13
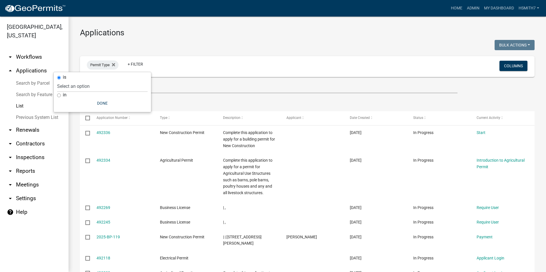
click at [60, 93] on div "in" at bounding box center [102, 95] width 90 height 6
click at [62, 93] on div "in" at bounding box center [102, 95] width 90 height 6
click at [57, 95] on div "is Select an option Accessory Building Permit Agricultural Permit Alcohol Licen…" at bounding box center [102, 92] width 97 height 40
click at [58, 95] on input "in" at bounding box center [59, 96] width 4 height 4
radio input "true"
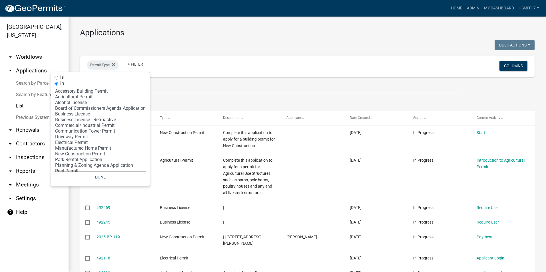
select select "10: 'd3398bb2-1b7a-4daf-b382-fb5b9cae75b1'"
click at [71, 141] on option "Electrical Permit" at bounding box center [101, 143] width 92 height 6
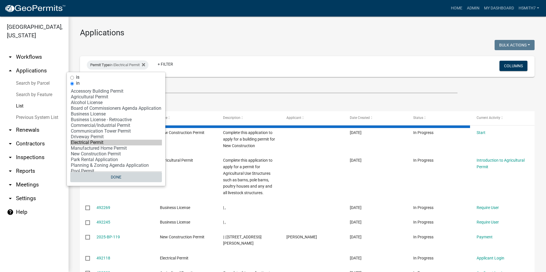
click at [116, 177] on button "Done" at bounding box center [116, 177] width 92 height 10
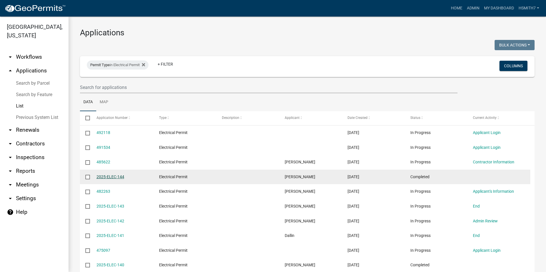
click at [120, 176] on link "2025-ELEC-144" at bounding box center [110, 177] width 28 height 5
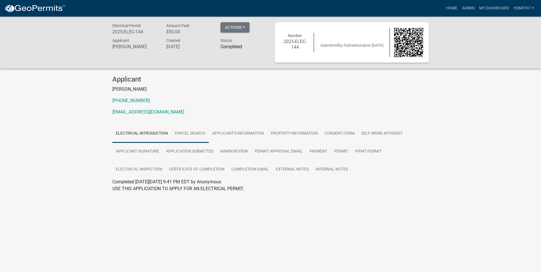
click at [199, 135] on link "Parcel search" at bounding box center [189, 134] width 37 height 18
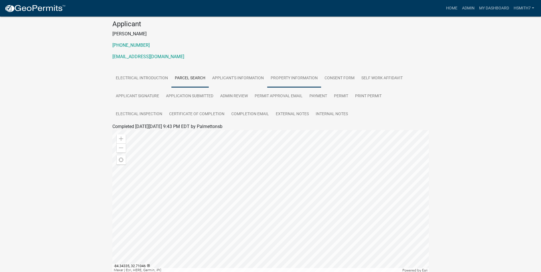
click at [278, 77] on link "Property Information" at bounding box center [294, 78] width 54 height 18
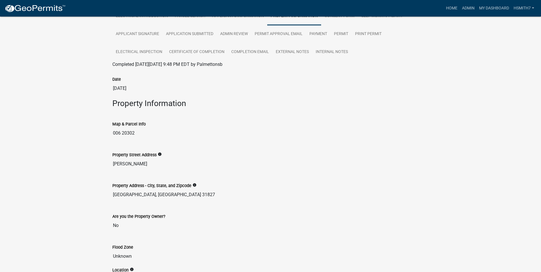
scroll to position [62, 0]
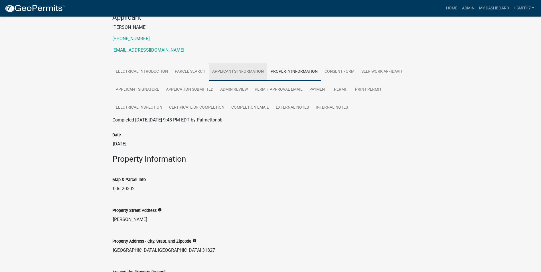
click at [262, 71] on link "Applicant's Information" at bounding box center [238, 72] width 58 height 18
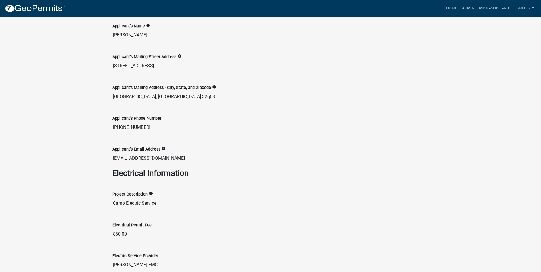
scroll to position [129, 0]
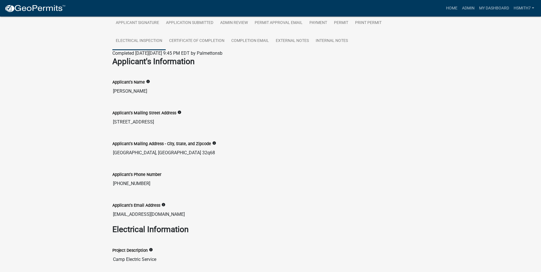
click at [154, 40] on link "Electrical Inspection" at bounding box center [138, 41] width 53 height 18
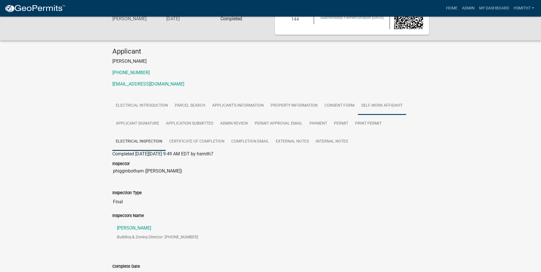
click at [363, 108] on link "Self Work Affidavit" at bounding box center [382, 106] width 48 height 18
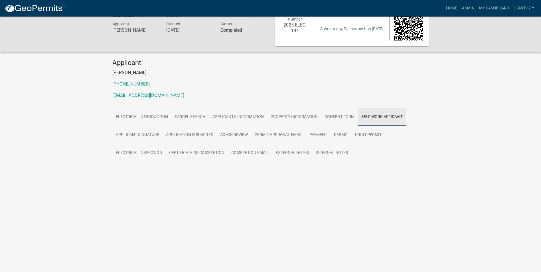
scroll to position [17, 0]
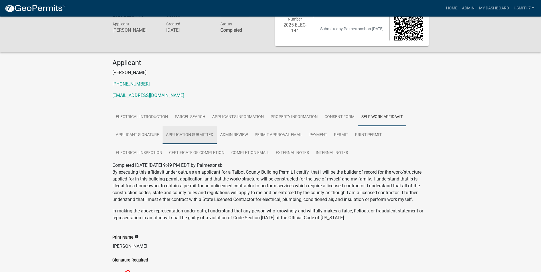
click at [199, 132] on link "Application Submitted" at bounding box center [190, 135] width 54 height 18
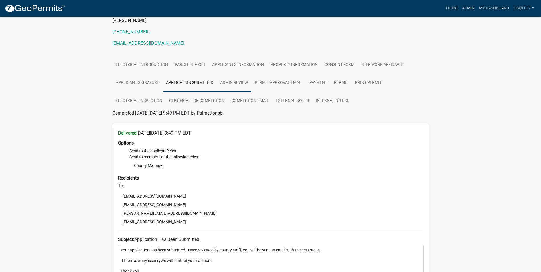
click at [249, 88] on link "Admin Review" at bounding box center [234, 83] width 35 height 18
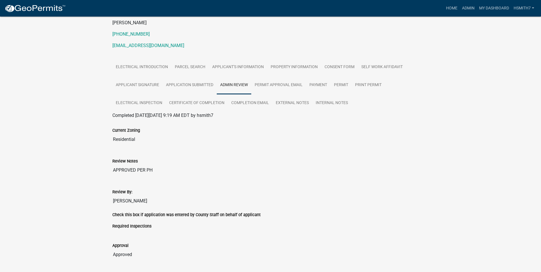
scroll to position [114, 0]
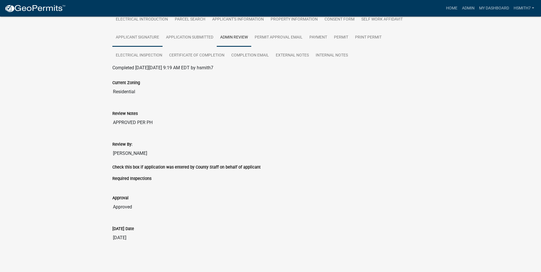
click at [138, 41] on link "Applicant Signature" at bounding box center [137, 38] width 50 height 18
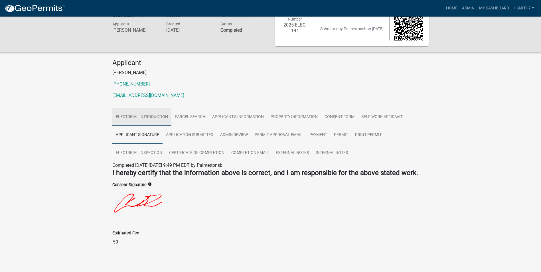
click at [142, 113] on link "Electrical Introduction" at bounding box center [141, 117] width 59 height 18
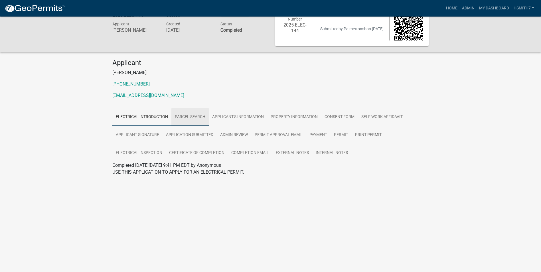
click at [198, 120] on link "Parcel search" at bounding box center [189, 117] width 37 height 18
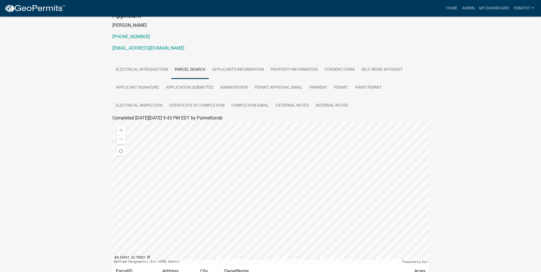
scroll to position [112, 0]
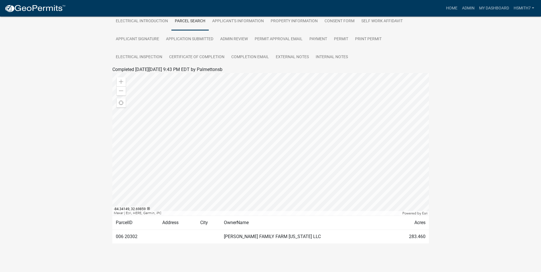
click at [282, 150] on div at bounding box center [270, 144] width 317 height 143
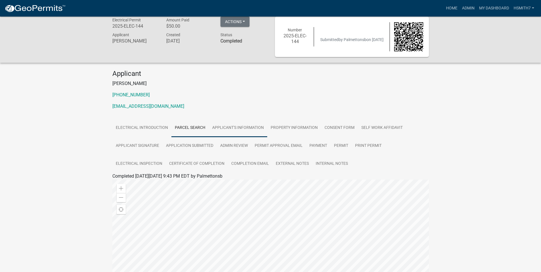
scroll to position [0, 0]
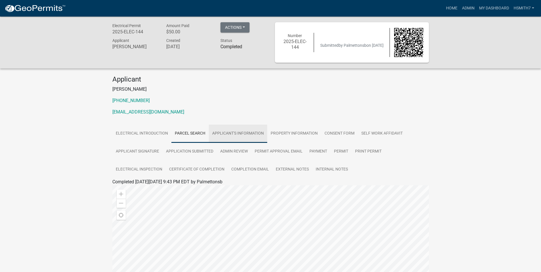
click at [225, 128] on link "Applicant's Information" at bounding box center [238, 134] width 58 height 18
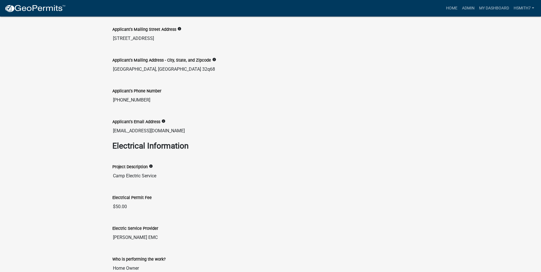
scroll to position [243, 0]
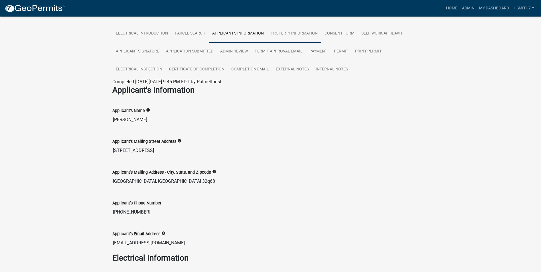
click at [294, 37] on link "Property Information" at bounding box center [294, 34] width 54 height 18
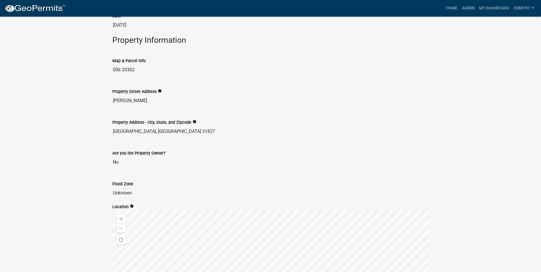
scroll to position [129, 0]
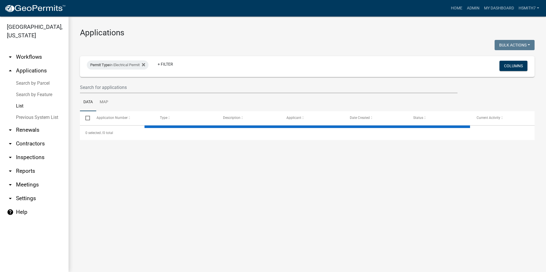
select select "3: 100"
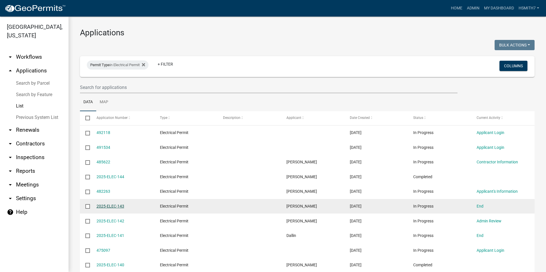
click at [106, 207] on link "2025-ELEC-143" at bounding box center [110, 206] width 28 height 5
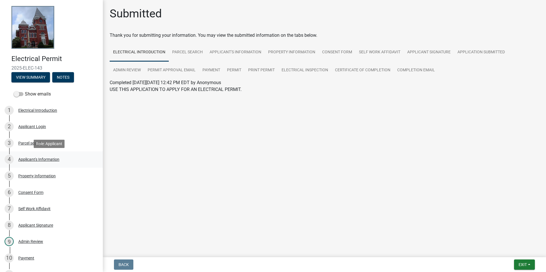
click at [57, 158] on div "Applicant's Information" at bounding box center [38, 160] width 41 height 4
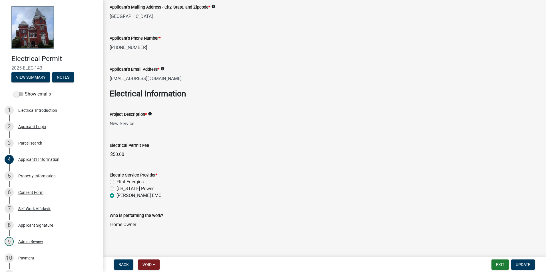
scroll to position [124, 0]
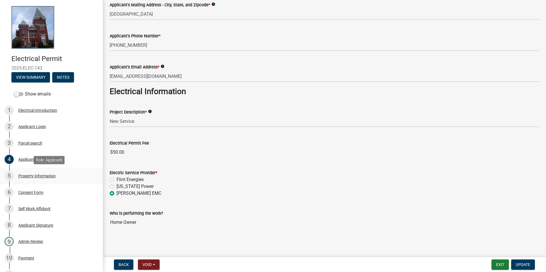
click at [72, 176] on div "5 Property Information" at bounding box center [49, 175] width 89 height 9
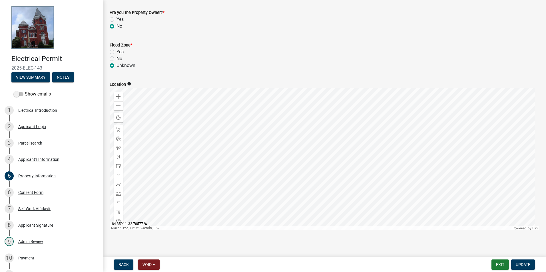
scroll to position [172, 0]
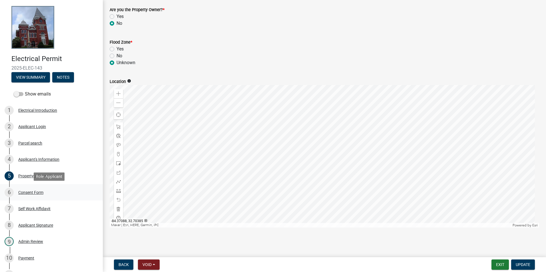
click at [69, 192] on div "6 Consent Form" at bounding box center [49, 192] width 89 height 9
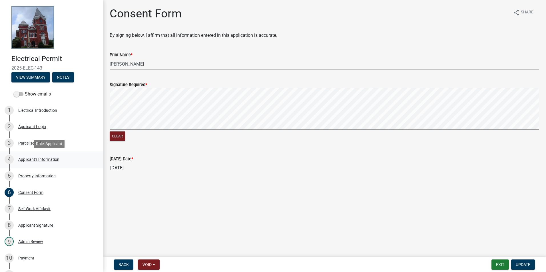
click at [58, 158] on div "Applicant's Information" at bounding box center [38, 160] width 41 height 4
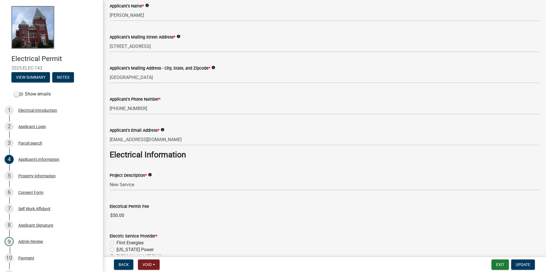
scroll to position [124, 0]
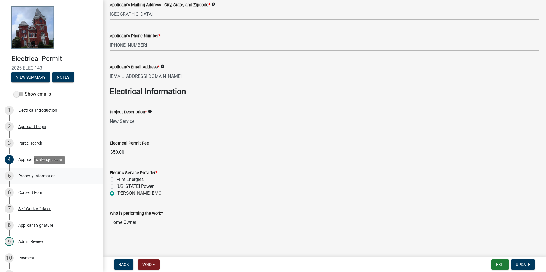
click at [72, 176] on div "5 Property Information" at bounding box center [49, 175] width 89 height 9
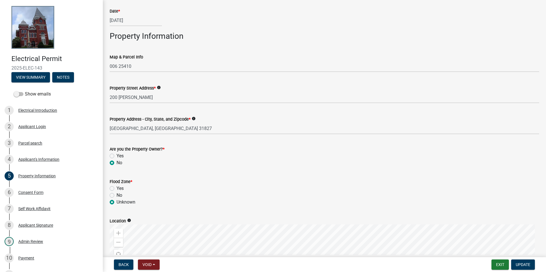
scroll to position [0, 0]
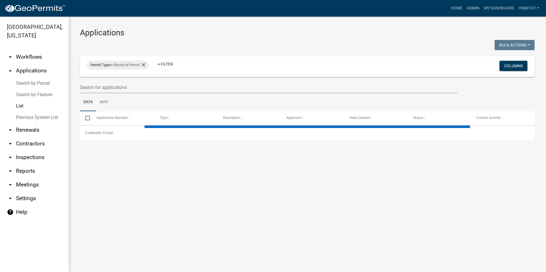
select select "3: 100"
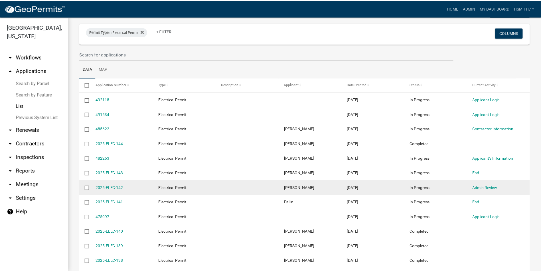
scroll to position [114, 0]
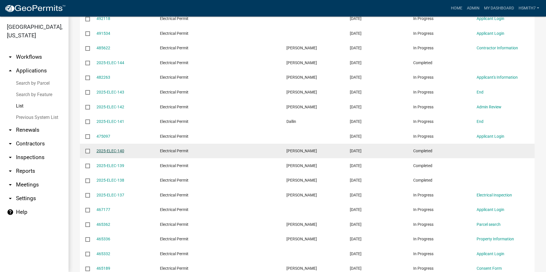
click at [112, 152] on link "2025-ELEC-140" at bounding box center [110, 151] width 28 height 5
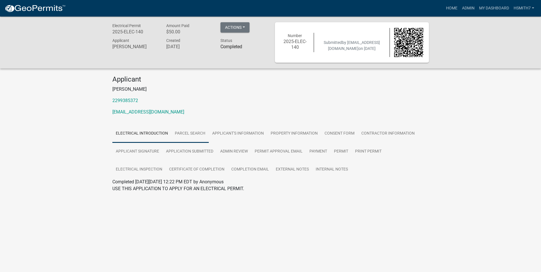
click at [192, 134] on link "Parcel search" at bounding box center [189, 134] width 37 height 18
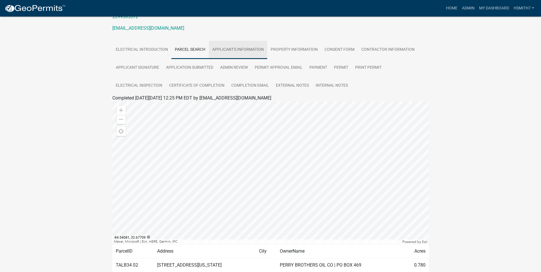
click at [252, 44] on link "Applicant's Information" at bounding box center [238, 50] width 58 height 18
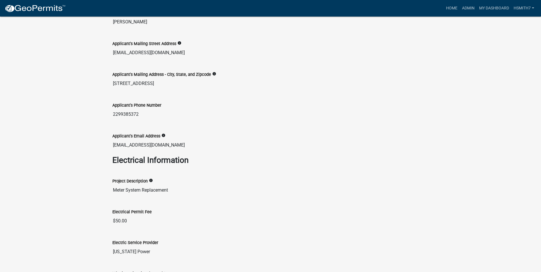
scroll to position [129, 0]
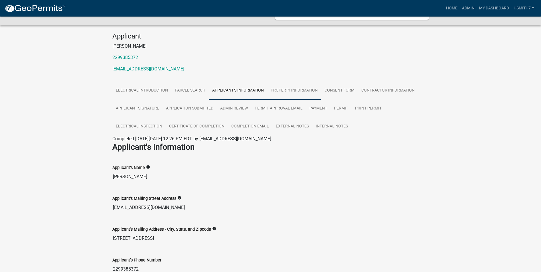
click at [298, 92] on link "Property Information" at bounding box center [294, 91] width 54 height 18
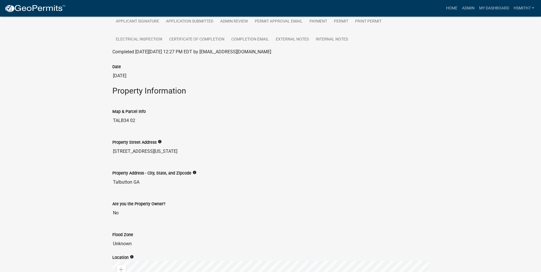
scroll to position [188, 0]
